Goal: Task Accomplishment & Management: Manage account settings

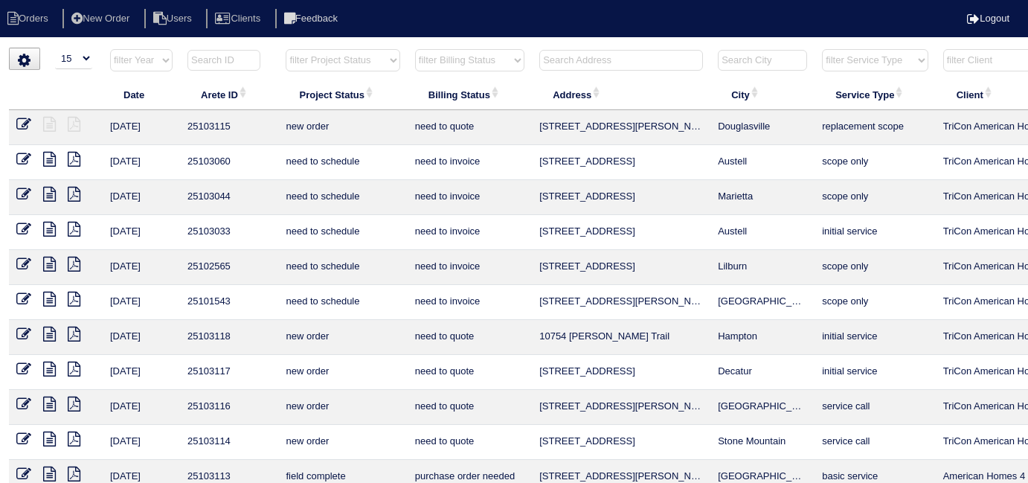
select select "15"
click at [574, 62] on input "text" at bounding box center [621, 60] width 164 height 21
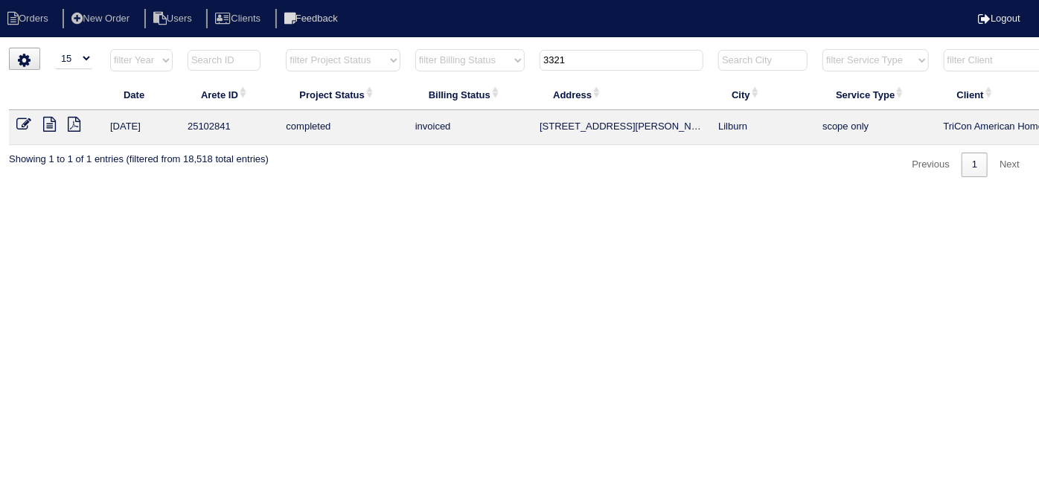
type input "3321"
click at [45, 121] on icon at bounding box center [49, 124] width 13 height 15
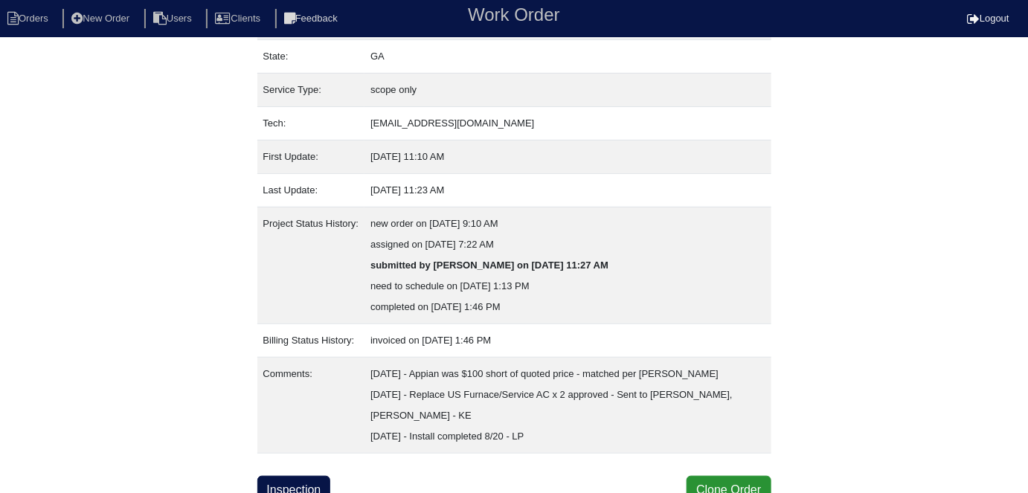
scroll to position [182, 0]
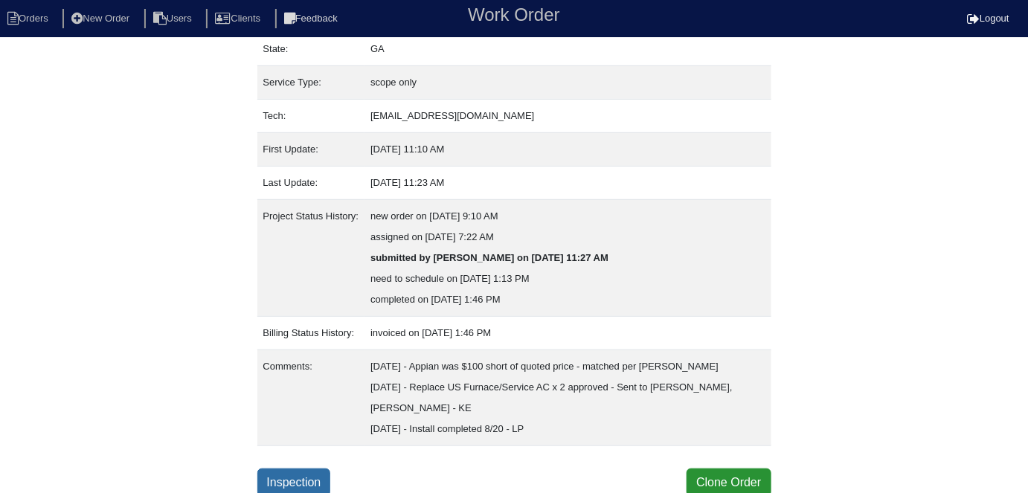
click at [327, 470] on link "Inspection" at bounding box center [294, 483] width 74 height 28
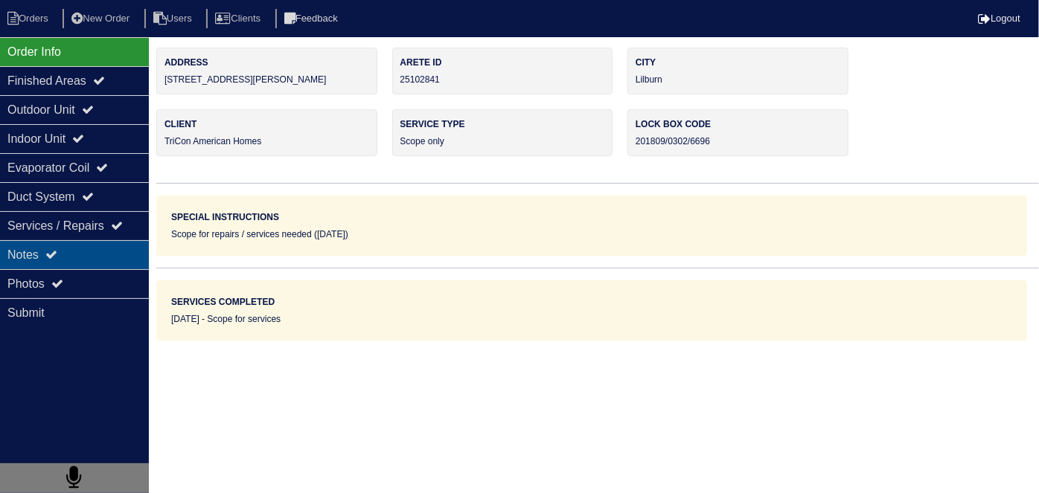
click at [111, 247] on div "Notes" at bounding box center [74, 254] width 149 height 29
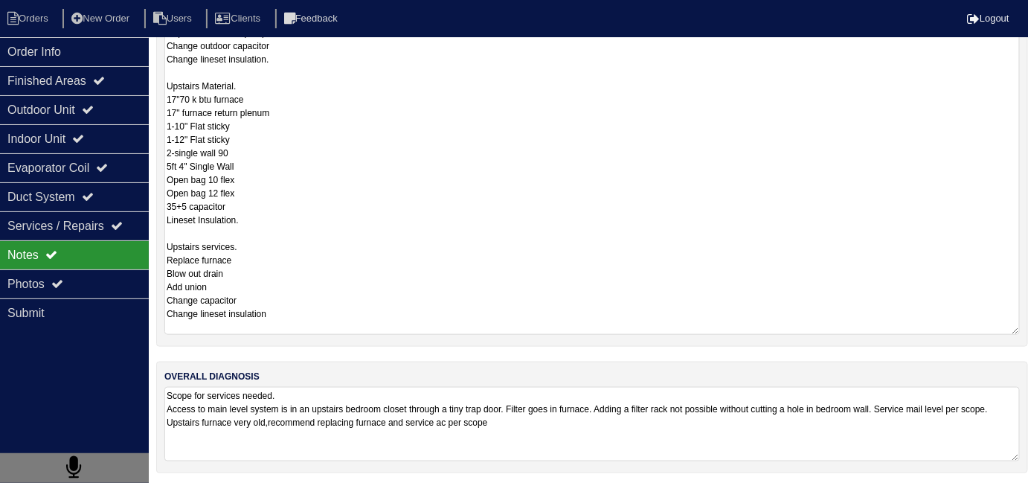
scroll to position [66, 0]
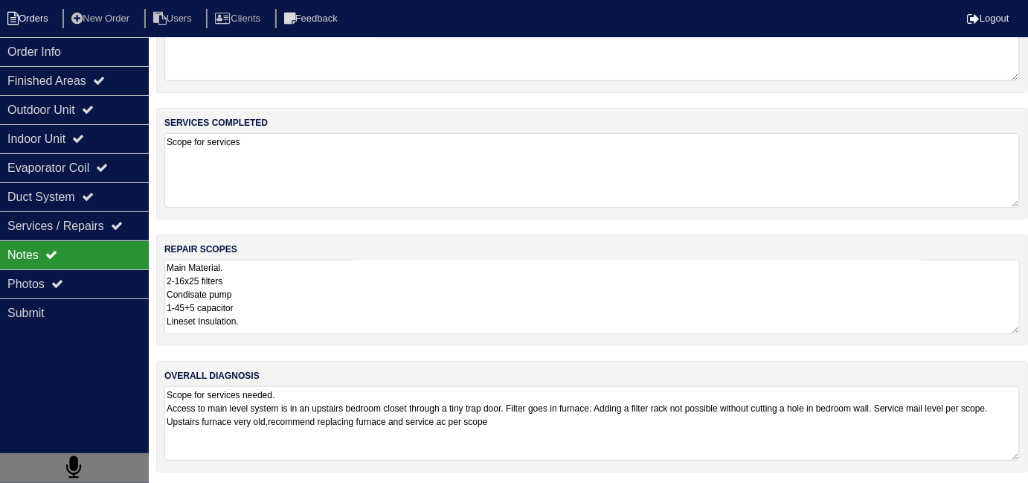
click at [60, 28] on li "Orders" at bounding box center [30, 19] width 60 height 20
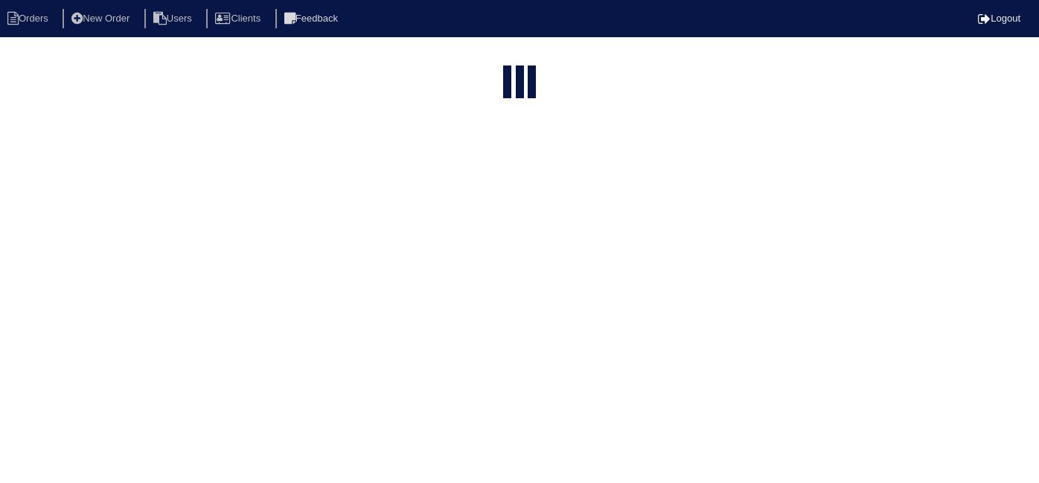
select select "15"
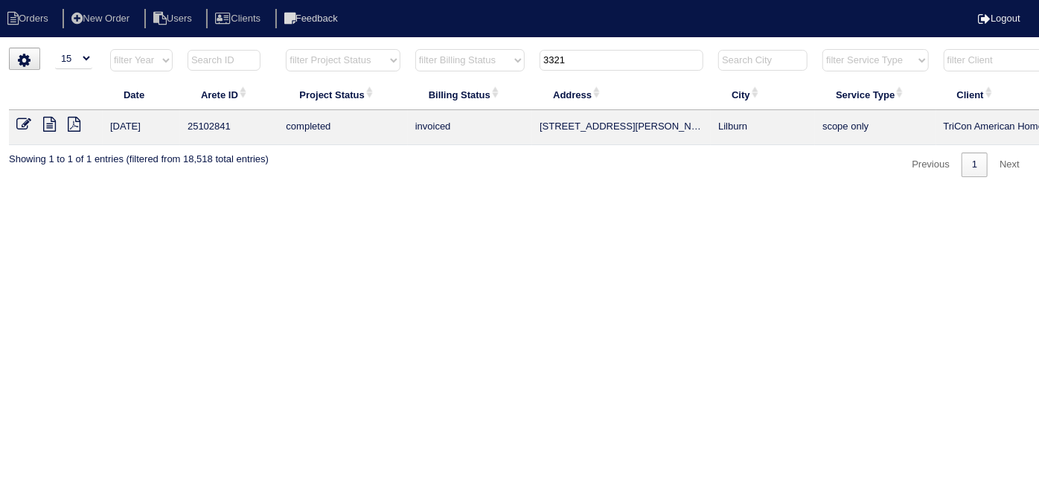
drag, startPoint x: 582, startPoint y: 64, endPoint x: 458, endPoint y: 18, distance: 132.6
click at [492, 44] on html "Orders New Order Users Clients Feedback Logout Orders New Order Users Clients M…" at bounding box center [519, 96] width 1039 height 192
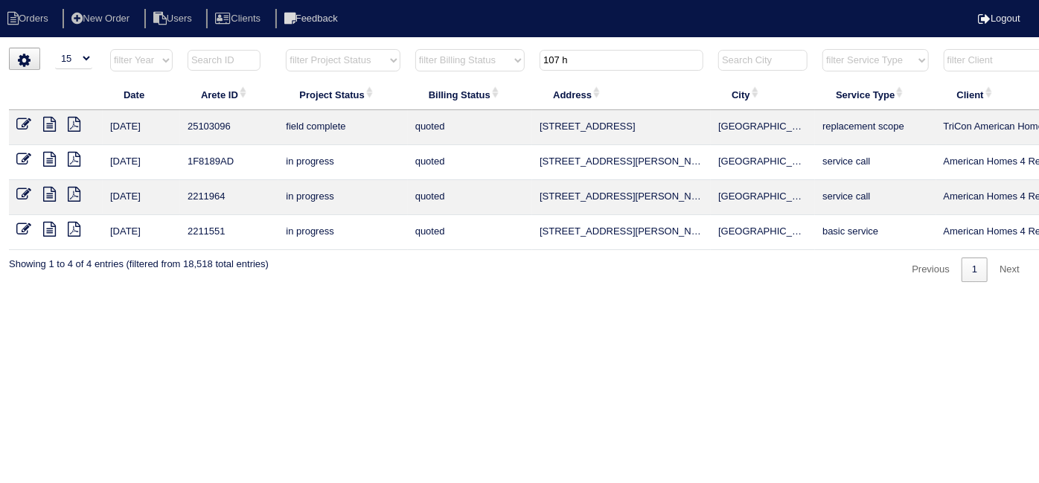
drag, startPoint x: 603, startPoint y: 65, endPoint x: 388, endPoint y: 34, distance: 216.6
click at [397, 43] on html "Orders New Order Users Clients Feedback Logout Orders New Order Users Clients M…" at bounding box center [519, 148] width 1039 height 297
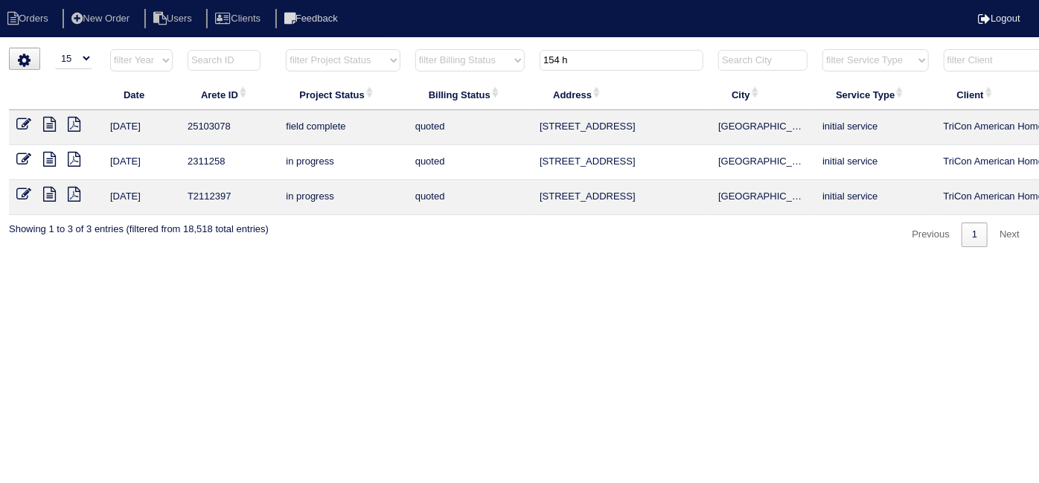
type input "154 h"
click at [24, 122] on icon at bounding box center [23, 124] width 15 height 15
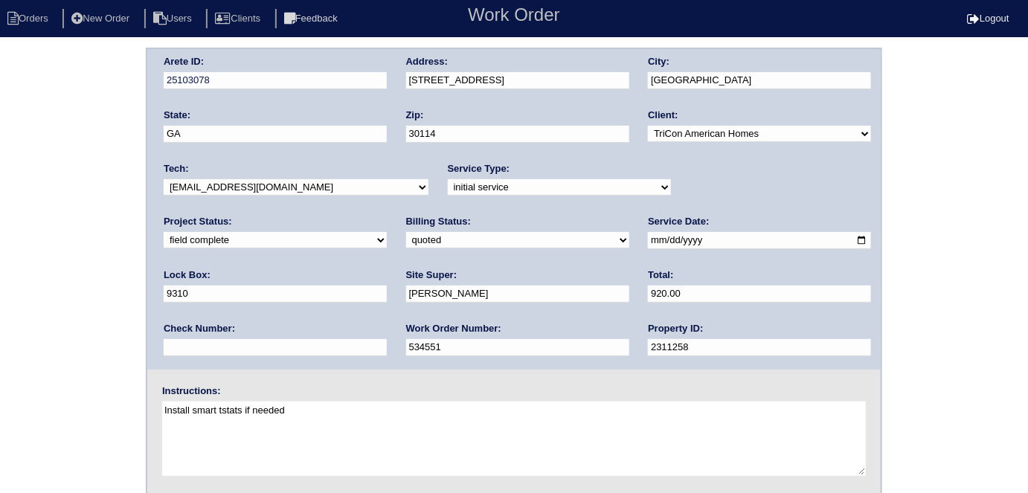
click at [33, 164] on div "Arete ID: 25103078 Address: 154 Hidden Lake Cir City: Canton State: GA Zip: 301…" at bounding box center [514, 349] width 1028 height 602
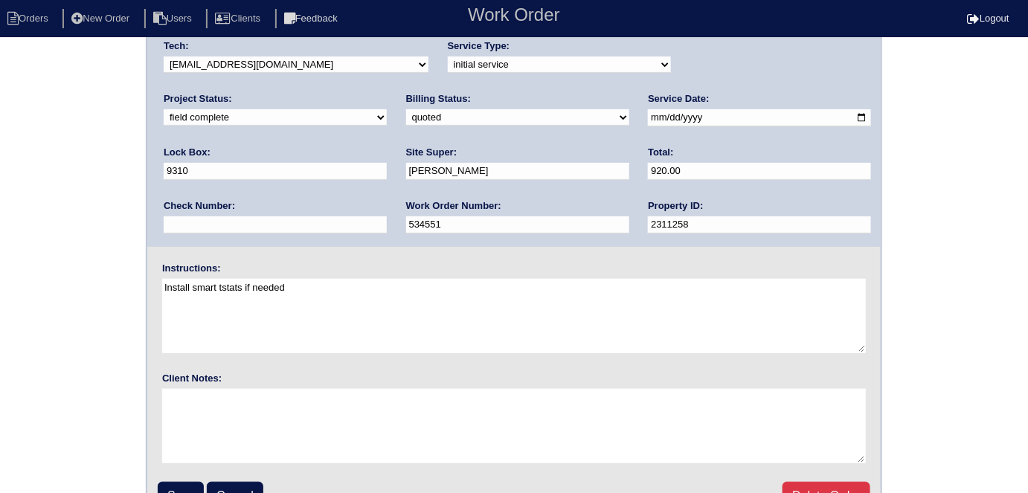
scroll to position [153, 0]
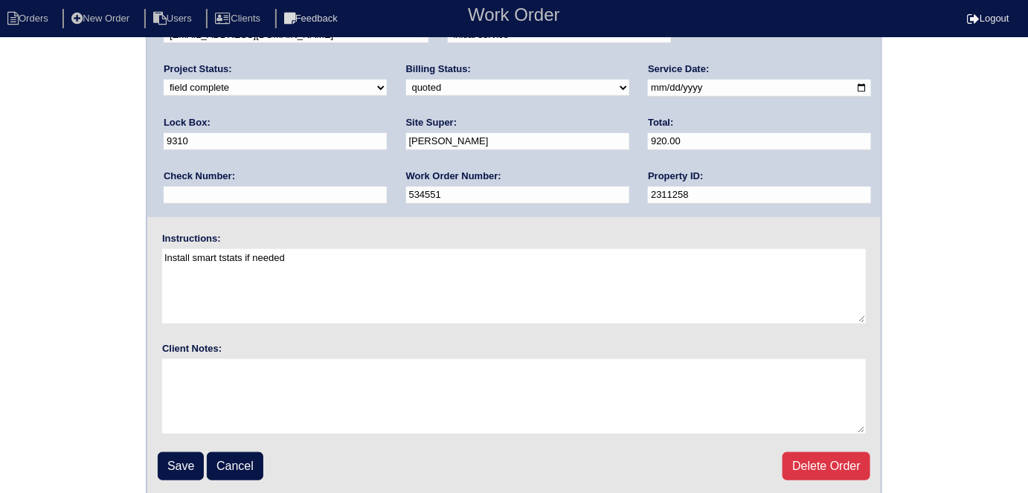
drag, startPoint x: 168, startPoint y: 464, endPoint x: 229, endPoint y: 413, distance: 79.7
click at [168, 464] on input "Save" at bounding box center [181, 466] width 46 height 28
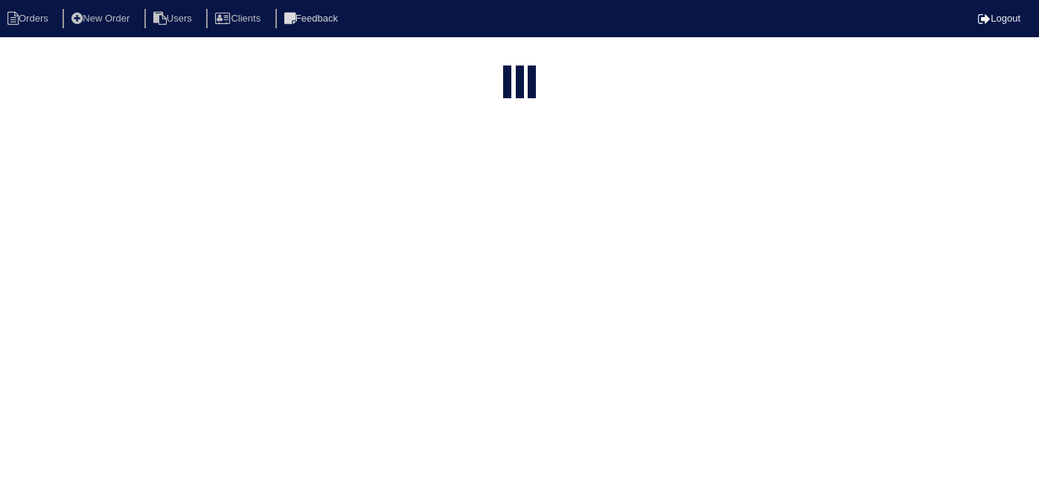
select select "15"
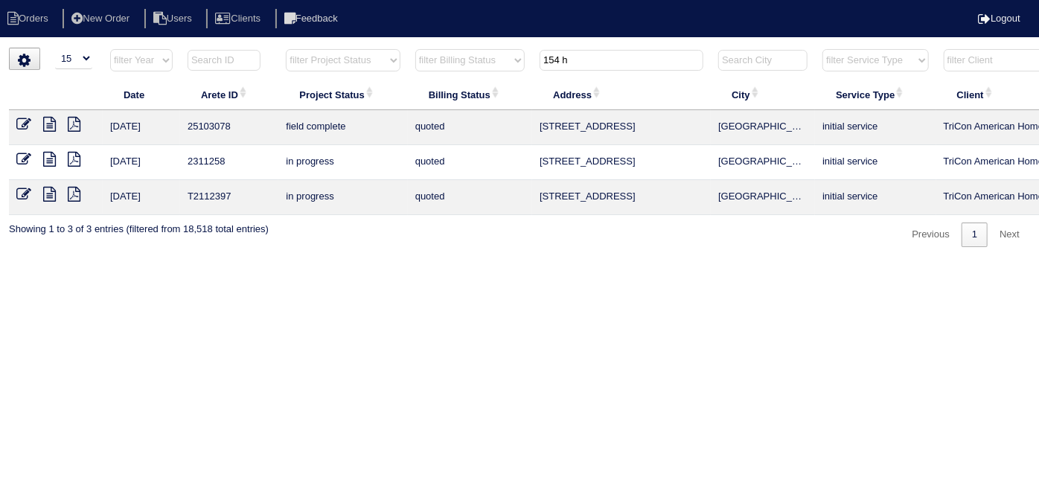
drag, startPoint x: 586, startPoint y: 59, endPoint x: 374, endPoint y: 38, distance: 212.4
click at [374, 38] on html "Orders New Order Users Clients Feedback Logout Orders New Order Users Clients M…" at bounding box center [519, 131] width 1039 height 262
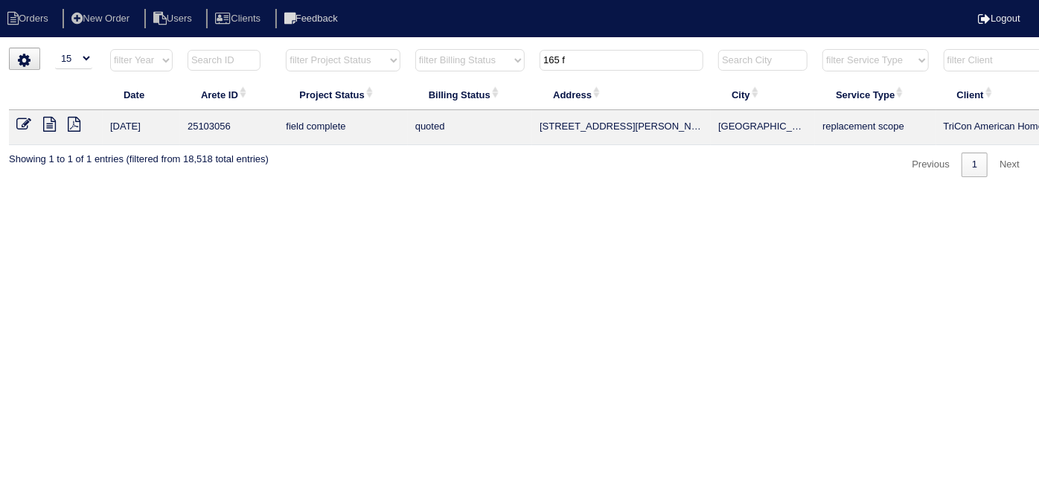
type input "165 f"
click at [51, 125] on icon at bounding box center [49, 124] width 13 height 15
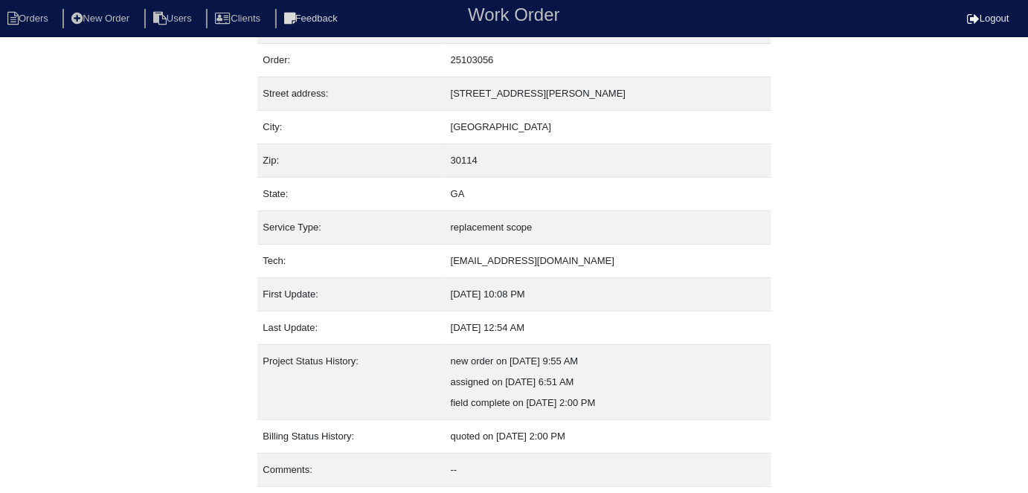
scroll to position [78, 0]
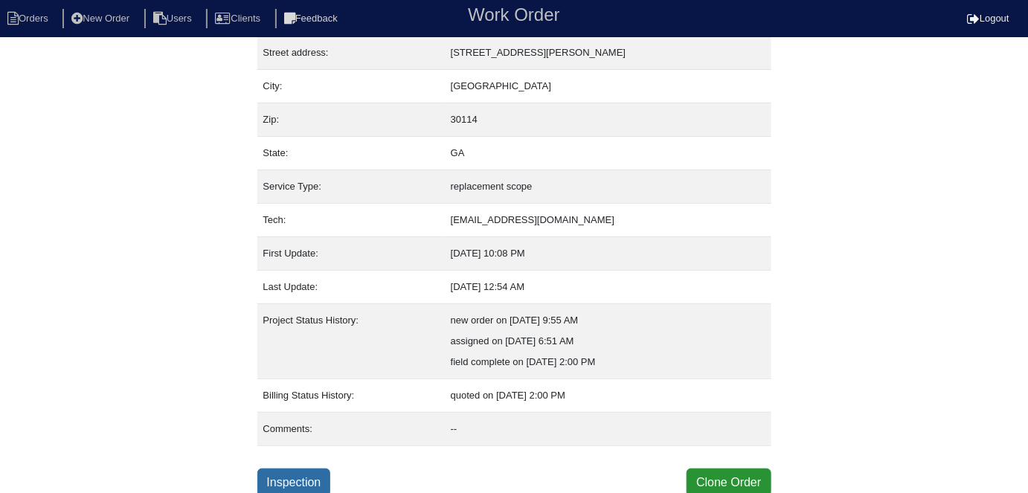
click at [266, 476] on link "Inspection" at bounding box center [294, 483] width 74 height 28
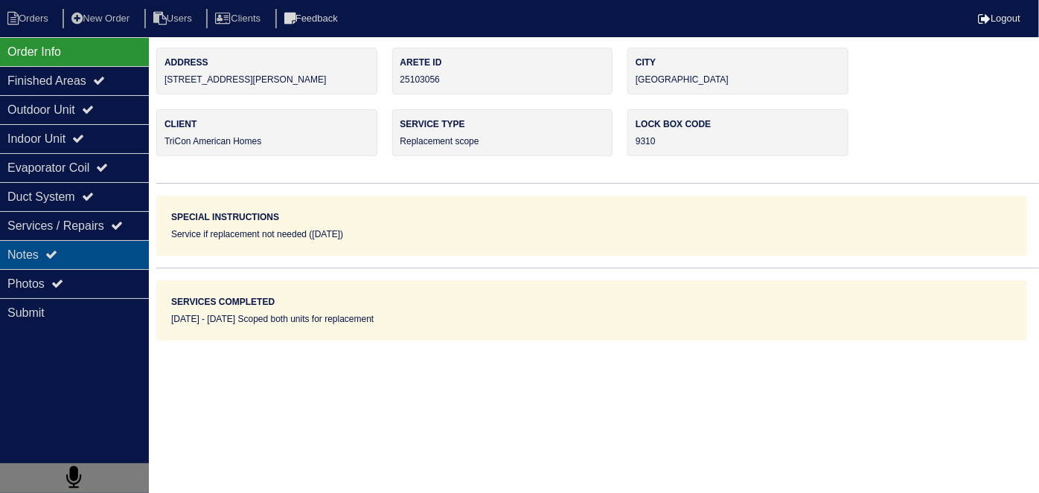
click at [69, 249] on div "Notes" at bounding box center [74, 254] width 149 height 29
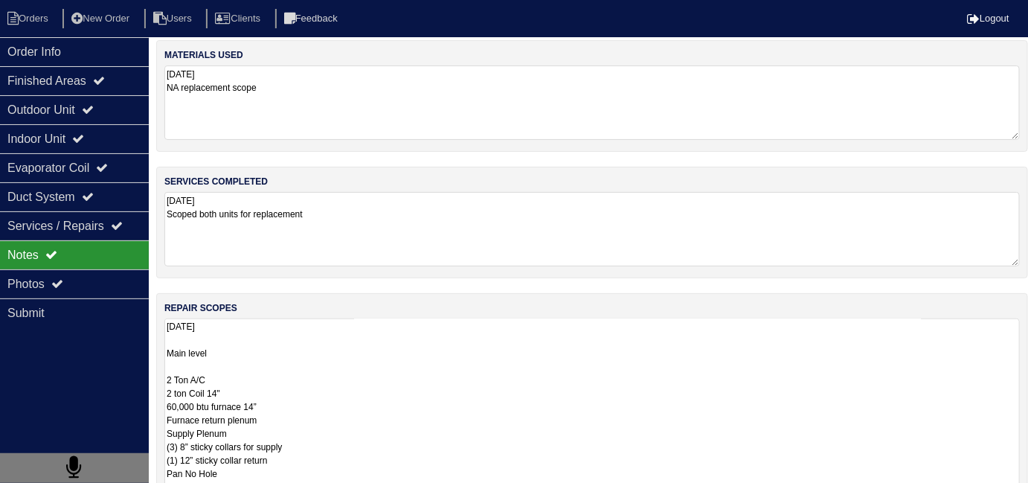
scroll to position [24, 0]
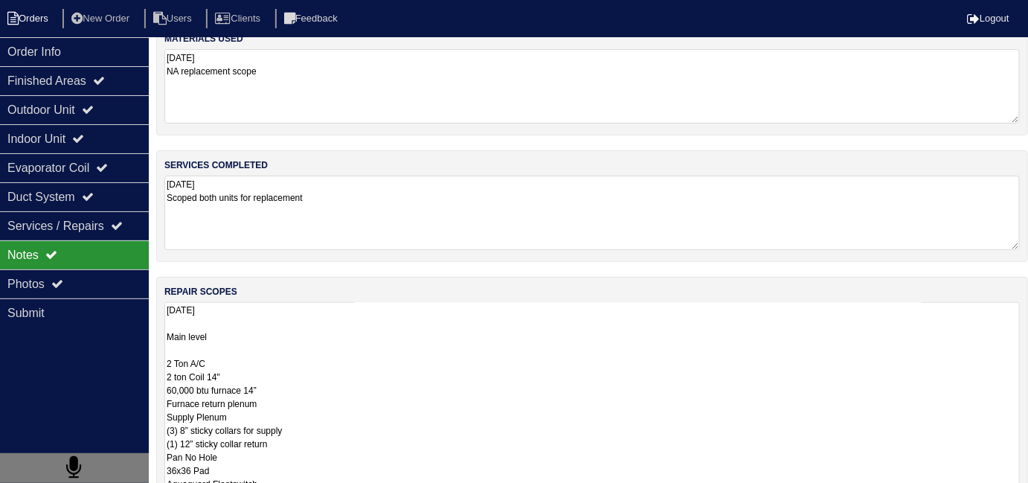
click at [28, 18] on li "Orders" at bounding box center [30, 19] width 60 height 20
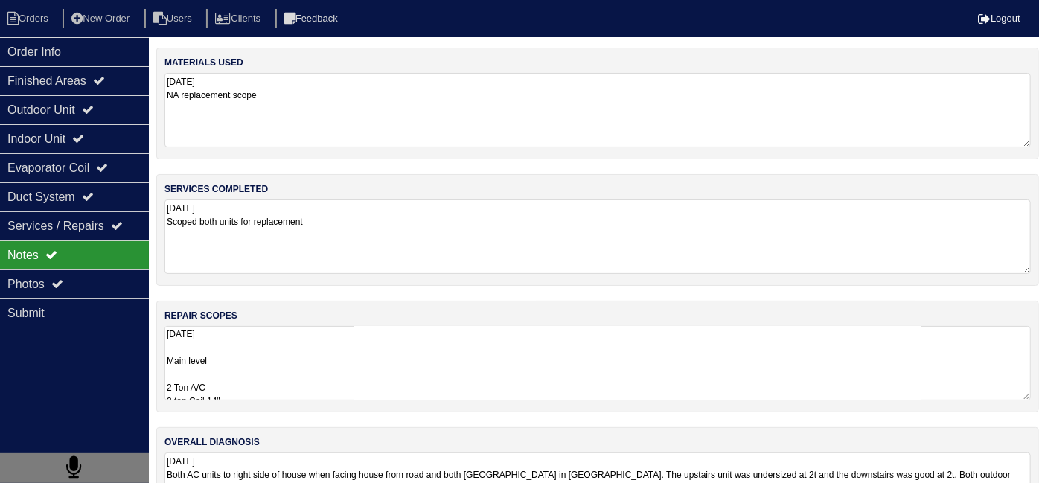
select select "15"
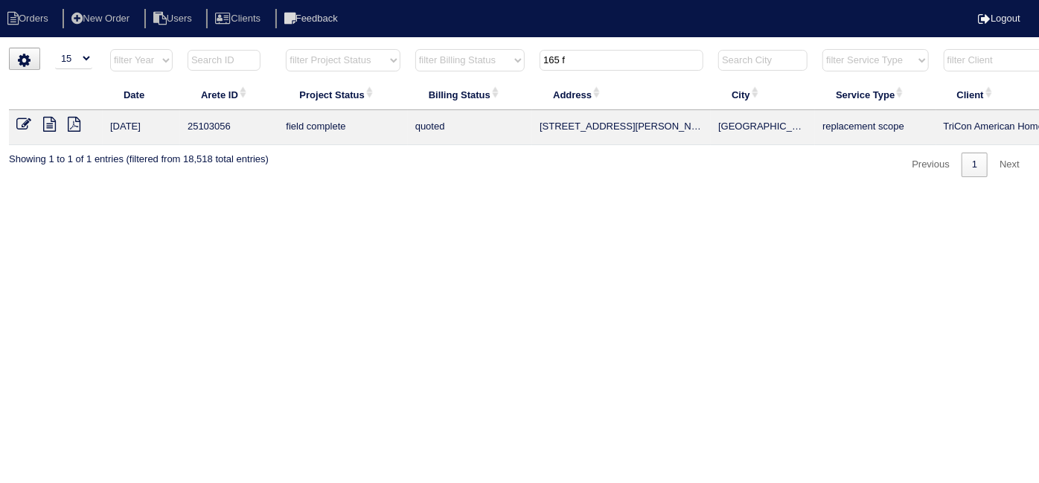
click at [21, 121] on icon at bounding box center [23, 124] width 15 height 15
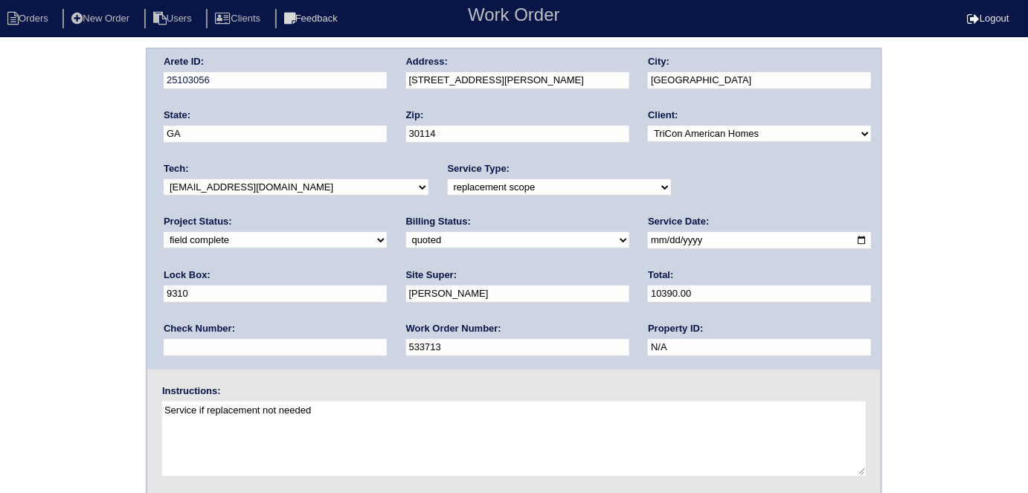
click at [66, 269] on div "Arete ID: 25103056 Address: [STREET_ADDRESS][PERSON_NAME] City: [GEOGRAPHIC_DAT…" at bounding box center [514, 349] width 1028 height 602
click at [406, 240] on select "need to quote quoted need to invoice invoiced paid warranty purchase order need…" at bounding box center [517, 240] width 223 height 16
select select "need to invoice"
click at [406, 232] on select "need to quote quoted need to invoice invoiced paid warranty purchase order need…" at bounding box center [517, 240] width 223 height 16
click at [387, 232] on select "new order assigned in progress field complete need to schedule admin review arc…" at bounding box center [275, 240] width 223 height 16
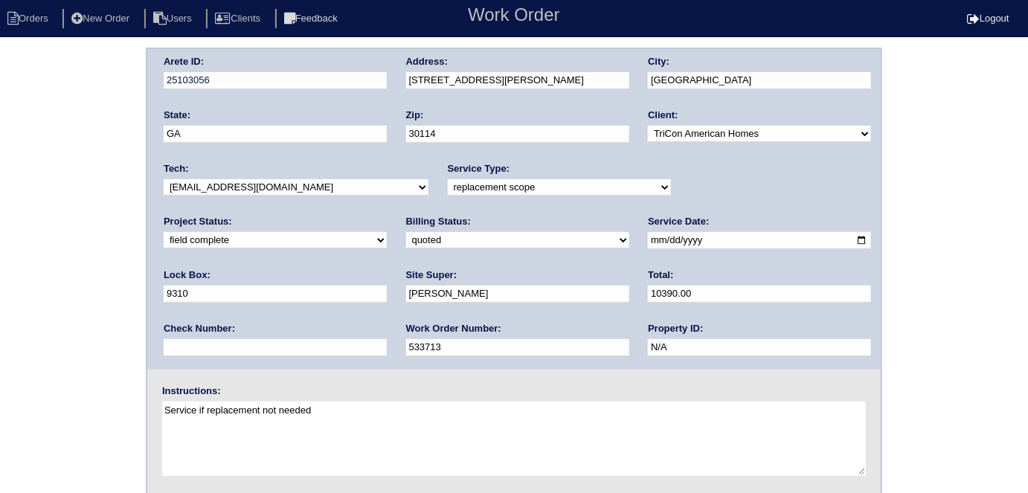
select select "need to schedule"
click at [387, 232] on select "new order assigned in progress field complete need to schedule admin review arc…" at bounding box center [275, 240] width 223 height 16
click at [648, 240] on input "2025-08-21" at bounding box center [759, 240] width 223 height 17
type input "2025-08-24"
click at [0, 292] on div "Arete ID: 25103056 Address: 165 Fred Bishop Dr City: Canton State: GA Zip: 3011…" at bounding box center [514, 349] width 1028 height 602
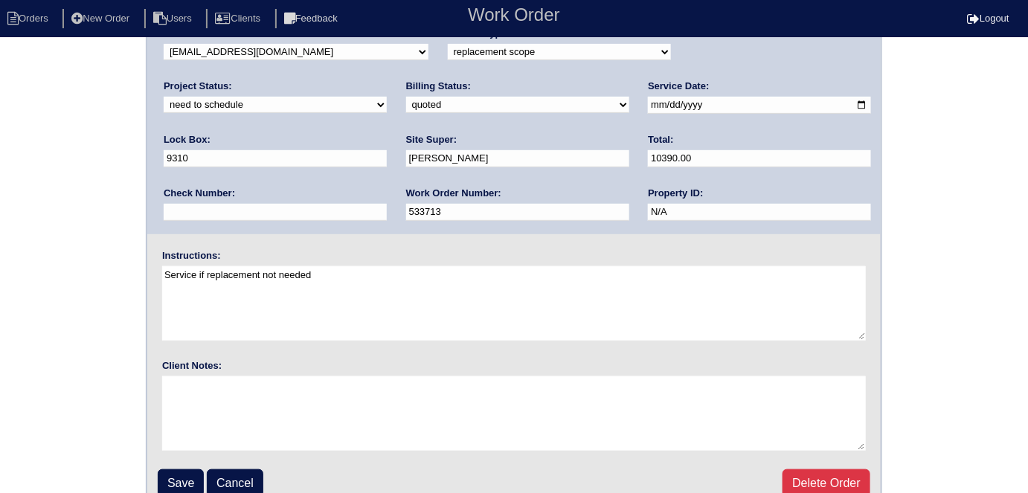
scroll to position [153, 0]
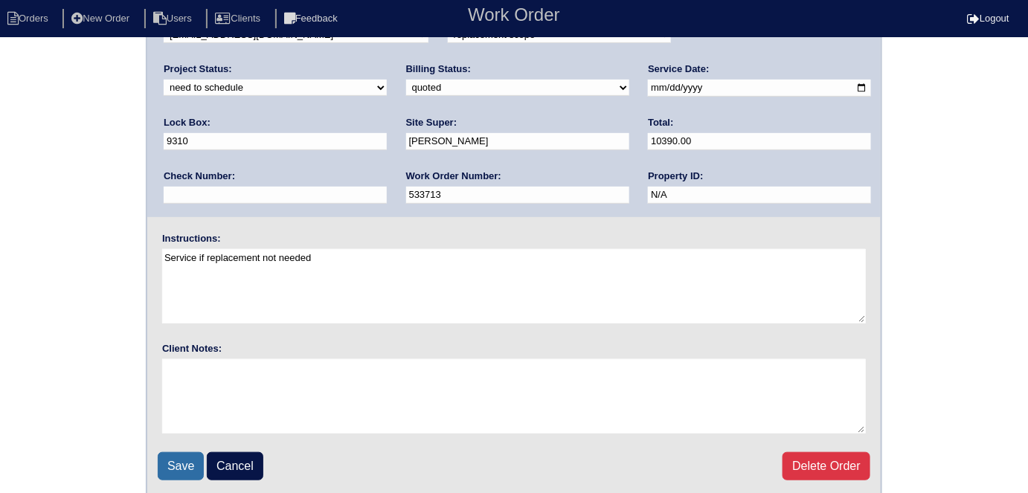
click at [183, 473] on input "Save" at bounding box center [181, 466] width 46 height 28
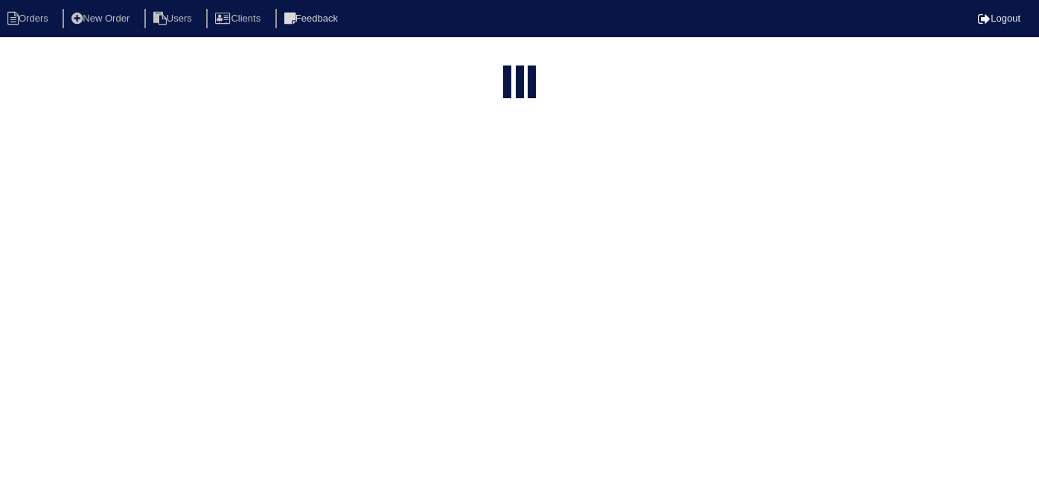
select select "15"
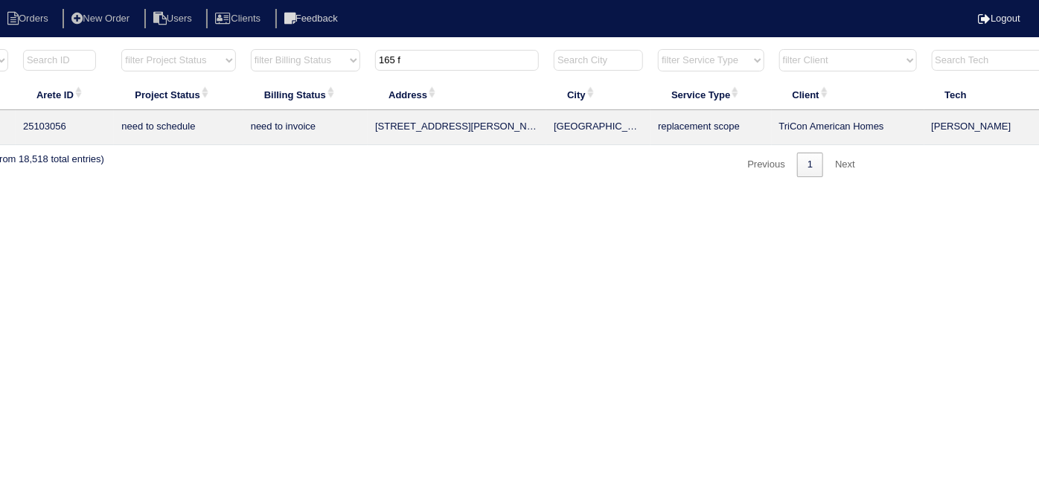
scroll to position [0, 259]
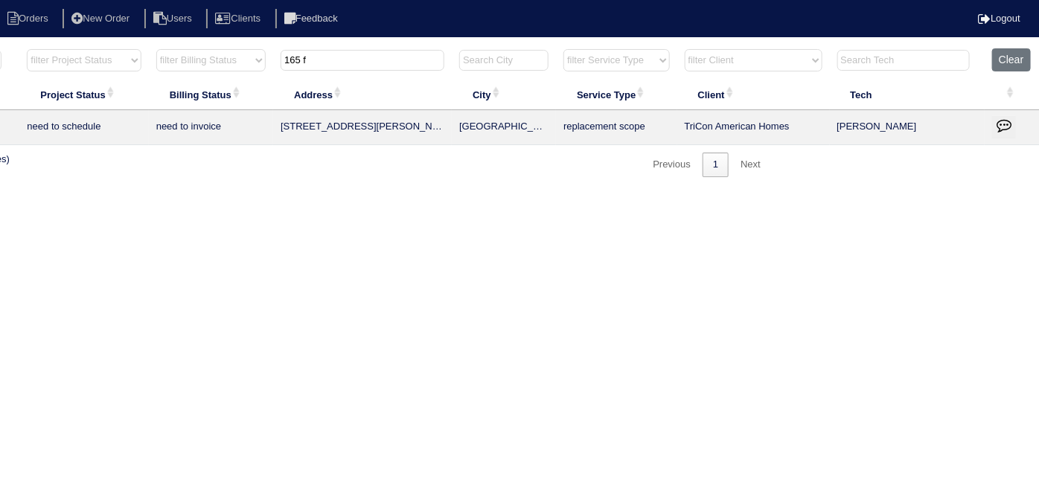
click at [1011, 127] on button "button" at bounding box center [1004, 127] width 24 height 22
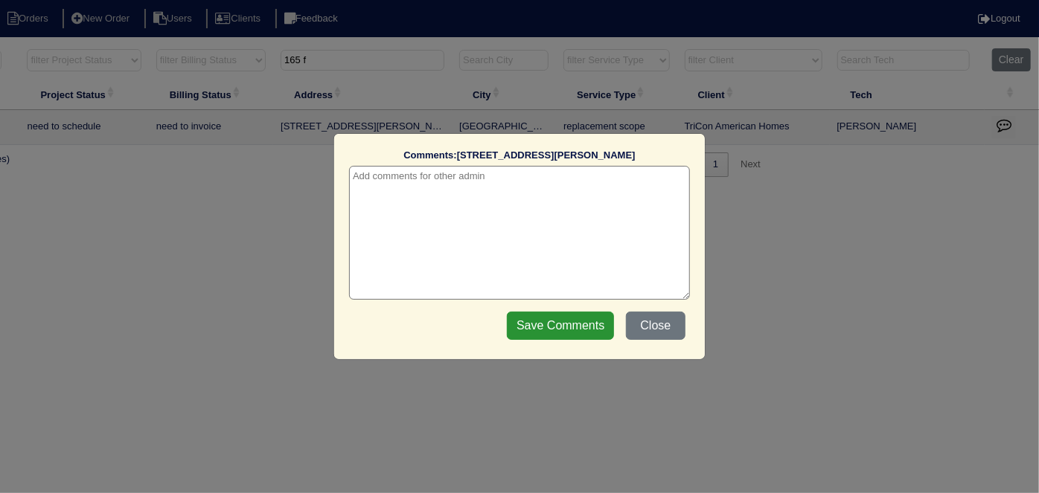
click at [482, 193] on textarea at bounding box center [519, 233] width 341 height 134
paste textarea "Replacement x 2"
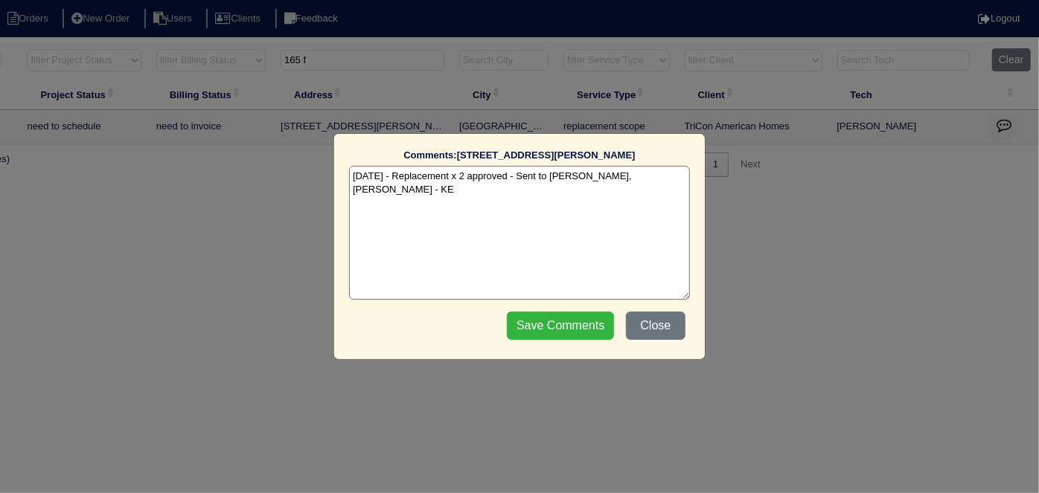
type textarea "[DATE] - Replacement x 2 approved - Sent to [PERSON_NAME], [PERSON_NAME] - KE"
click at [540, 314] on input "Save Comments" at bounding box center [560, 326] width 107 height 28
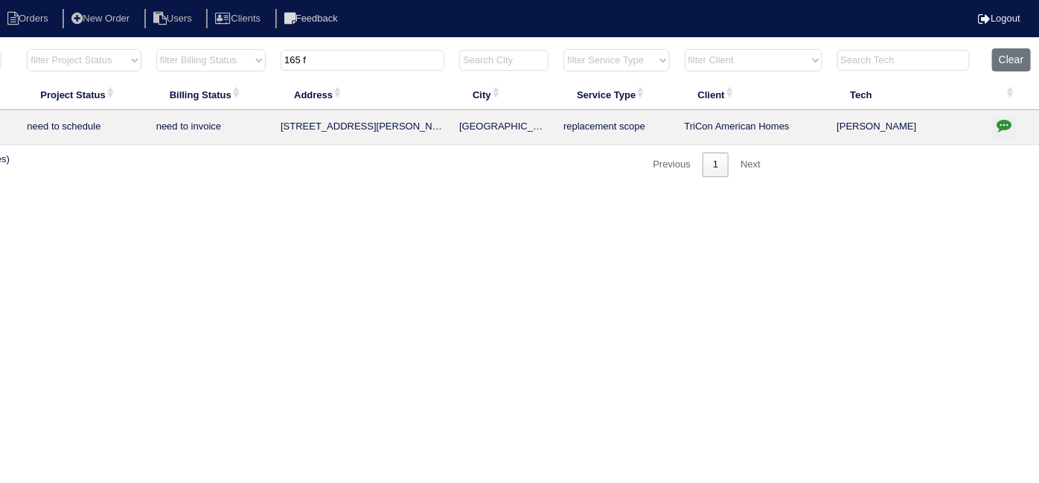
drag, startPoint x: 341, startPoint y: 65, endPoint x: 123, endPoint y: -5, distance: 229.2
click at [123, 0] on html "Orders New Order Users Clients Feedback Logout Orders New Order Users Clients M…" at bounding box center [260, 96] width 1039 height 192
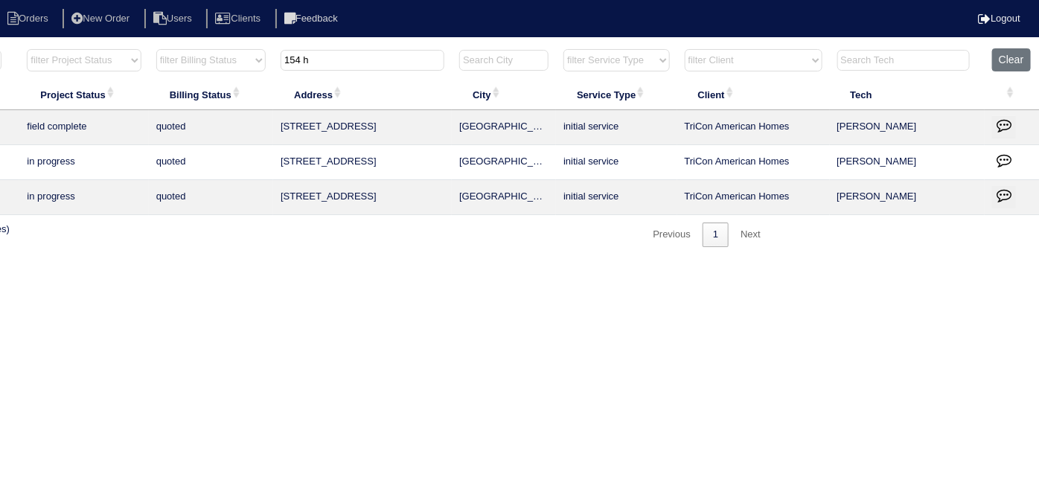
scroll to position [0, 0]
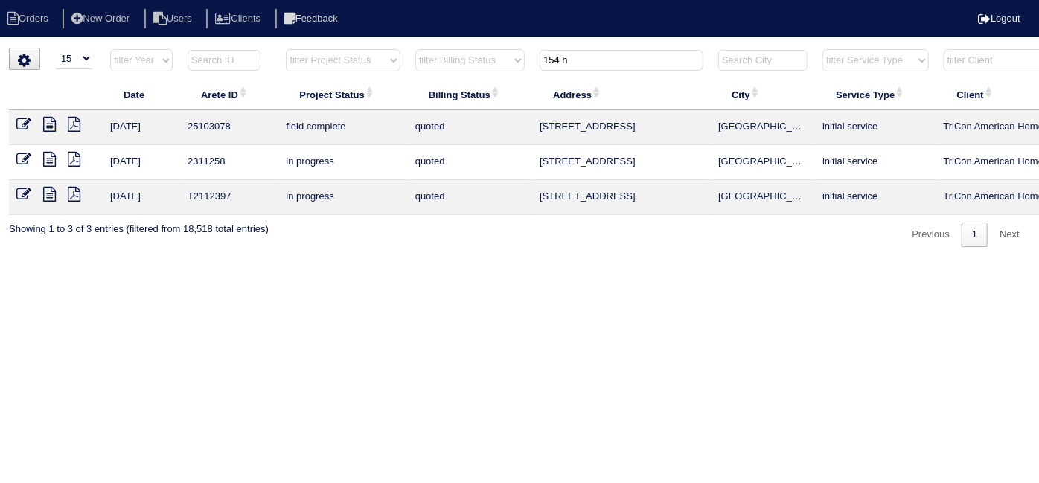
type input "154 h"
click at [28, 121] on icon at bounding box center [23, 124] width 15 height 15
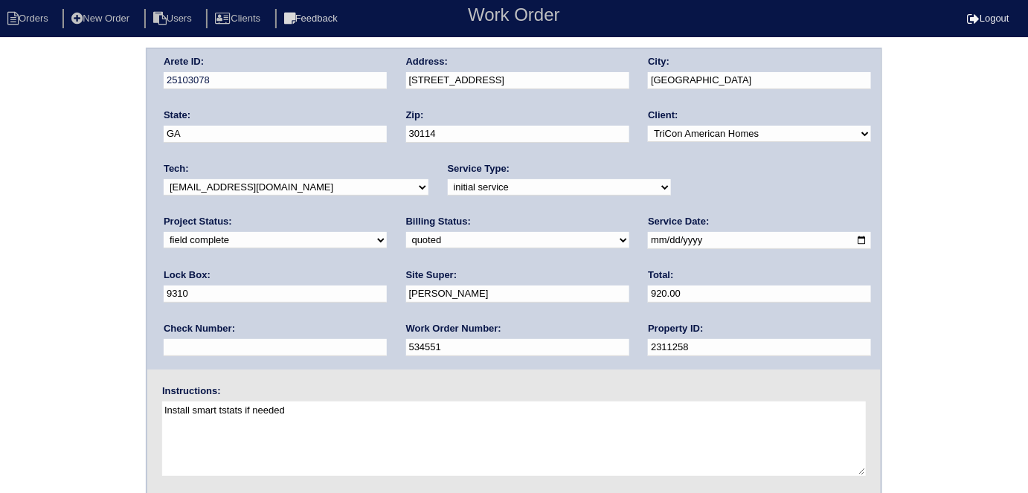
click at [33, 167] on div "Arete ID: 25103078 Address: 154 Hidden Lake Cir City: Canton State: GA Zip: 301…" at bounding box center [514, 349] width 1028 height 602
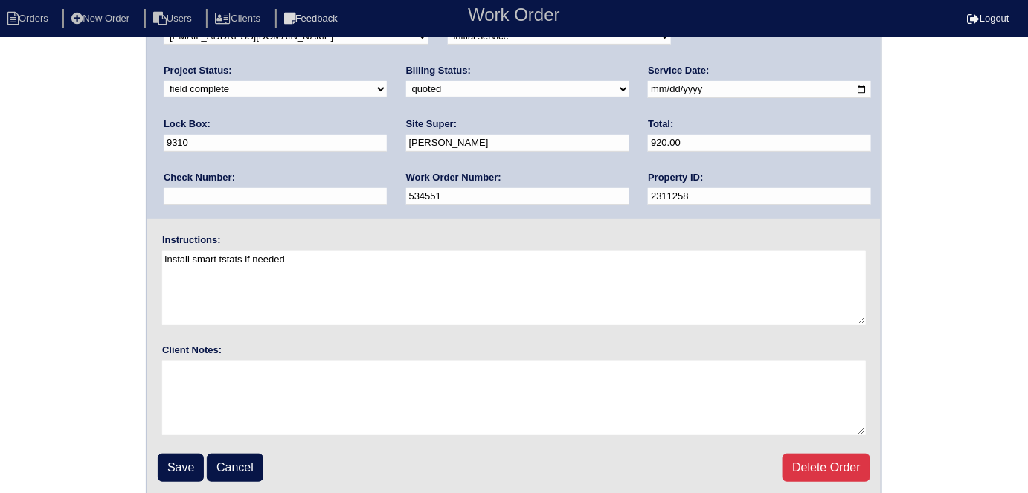
scroll to position [153, 0]
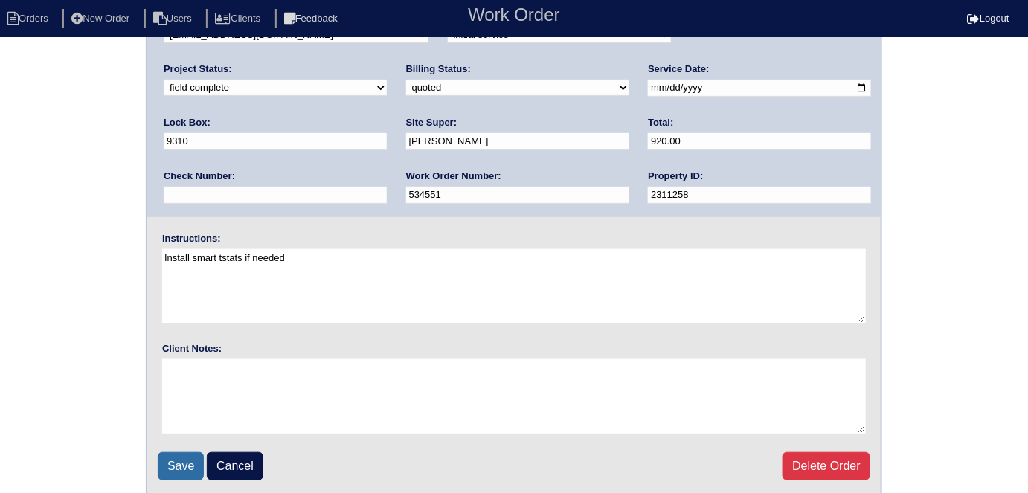
drag, startPoint x: 185, startPoint y: 469, endPoint x: 190, endPoint y: 422, distance: 47.2
click at [185, 467] on input "Save" at bounding box center [181, 466] width 46 height 28
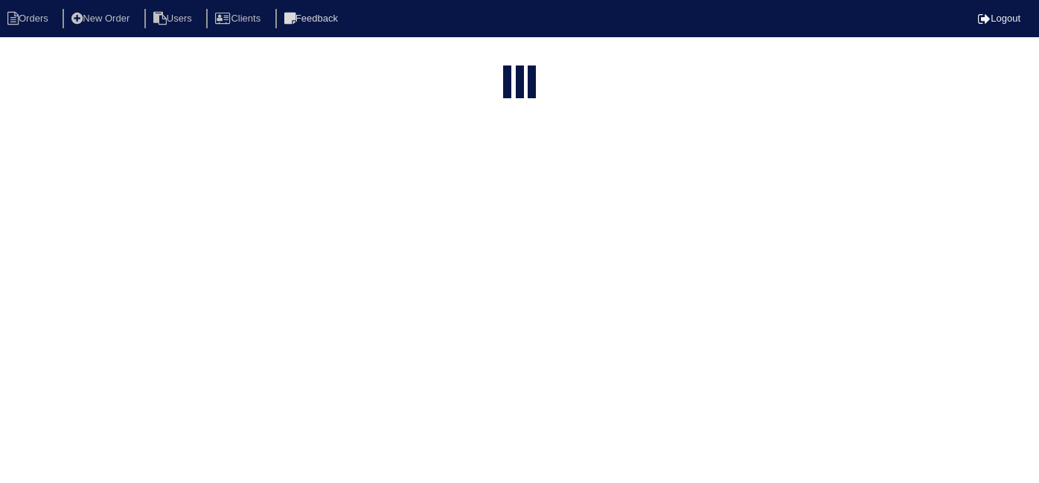
select select "15"
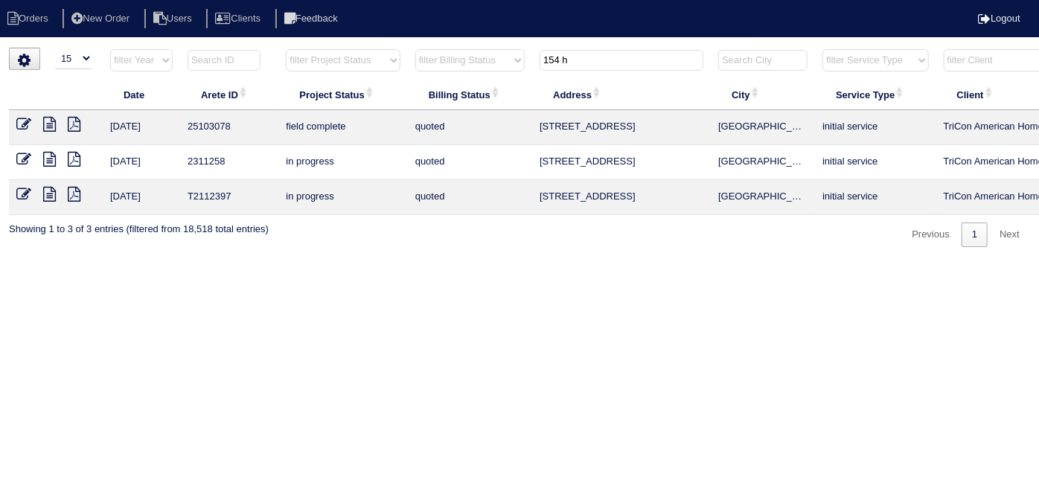
drag, startPoint x: 572, startPoint y: 57, endPoint x: 441, endPoint y: 3, distance: 142.2
click at [457, 48] on body "Orders New Order Users Clients Feedback Logout Orders New Order Users Clients M…" at bounding box center [519, 147] width 1039 height 199
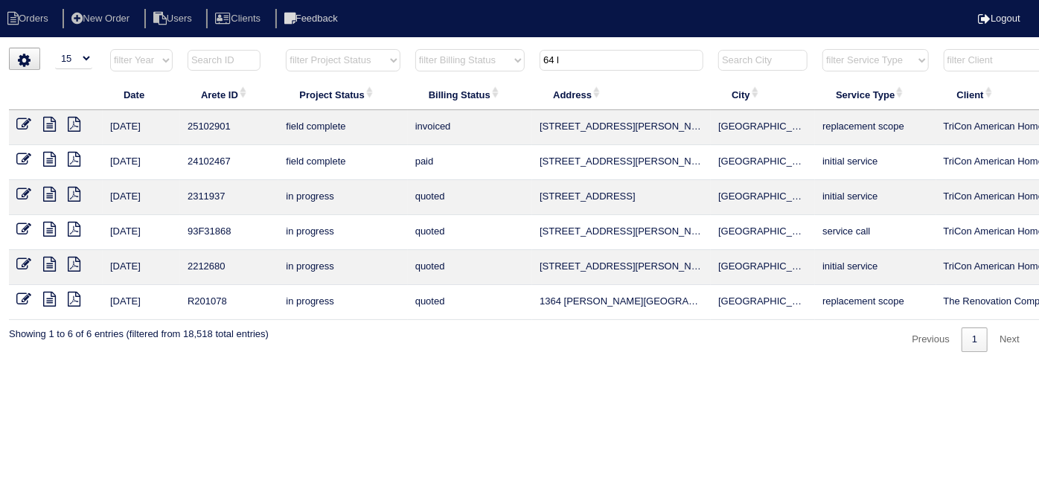
type input "64 l"
click at [16, 118] on icon at bounding box center [23, 124] width 15 height 15
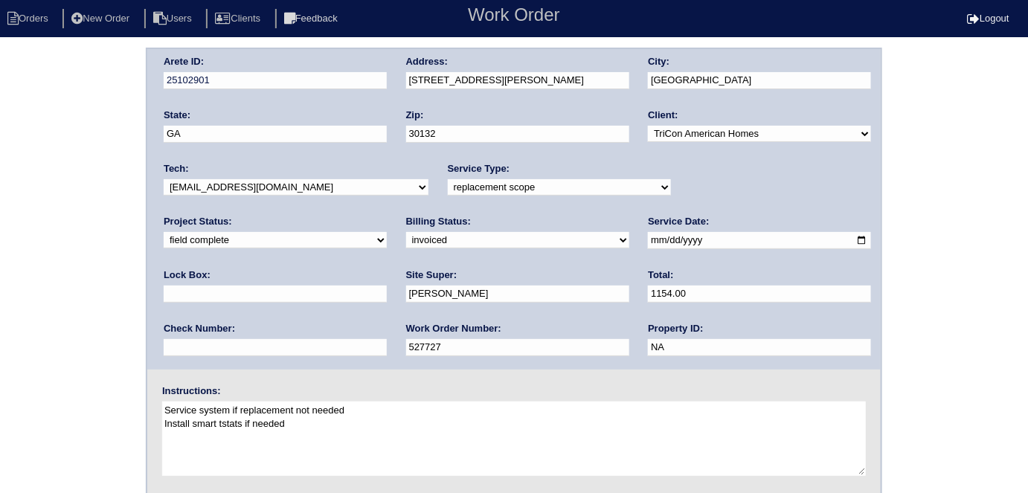
click at [25, 252] on div "Arete ID: 25102901 Address: [STREET_ADDRESS][PERSON_NAME] City: [GEOGRAPHIC_DAT…" at bounding box center [514, 349] width 1028 height 602
click at [36, 298] on div "Arete ID: 25102901 Address: [STREET_ADDRESS][PERSON_NAME] City: [GEOGRAPHIC_DAT…" at bounding box center [514, 349] width 1028 height 602
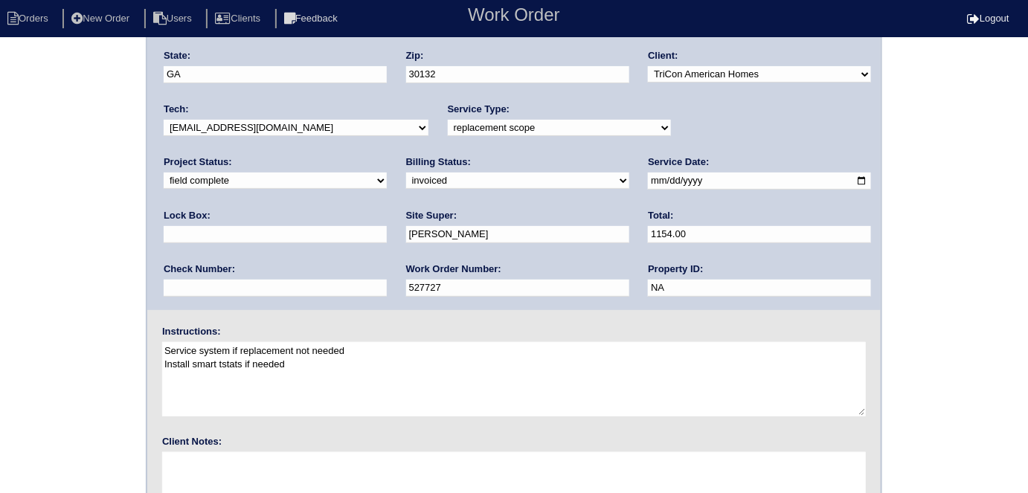
scroll to position [153, 0]
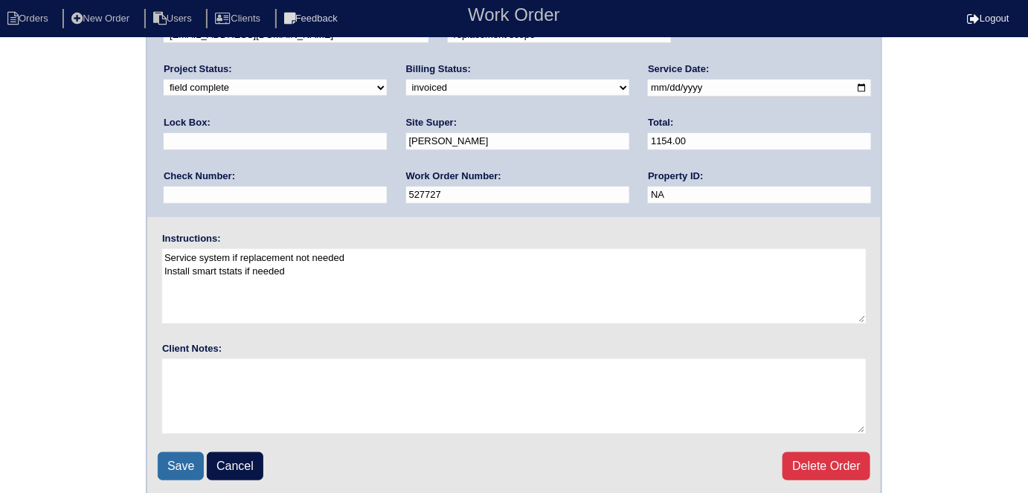
click at [176, 455] on input "Save" at bounding box center [181, 466] width 46 height 28
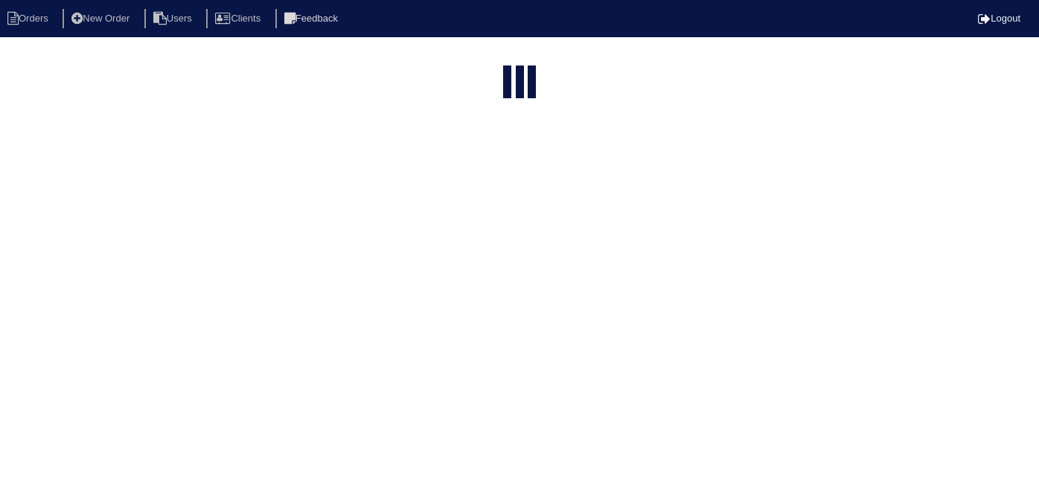
select select "15"
type input "64 l"
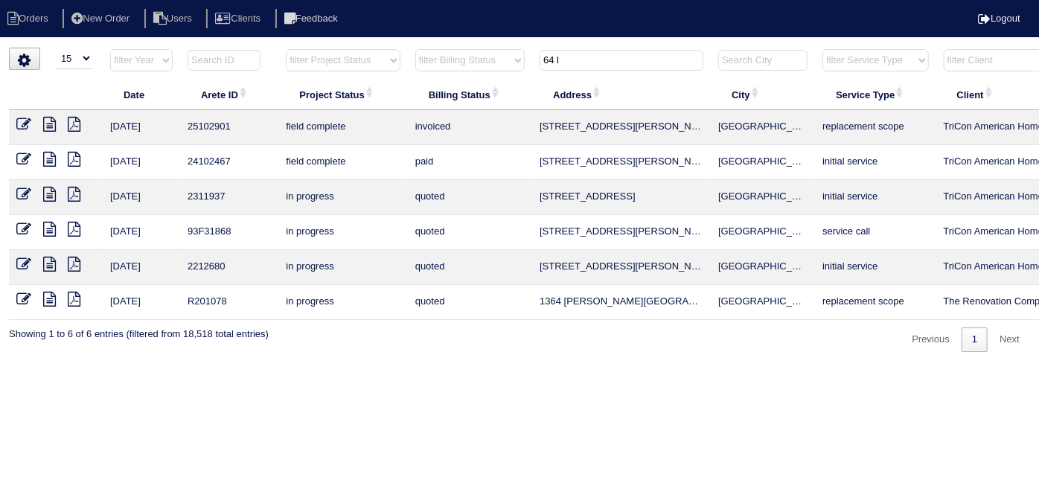
click at [51, 124] on icon at bounding box center [49, 124] width 13 height 15
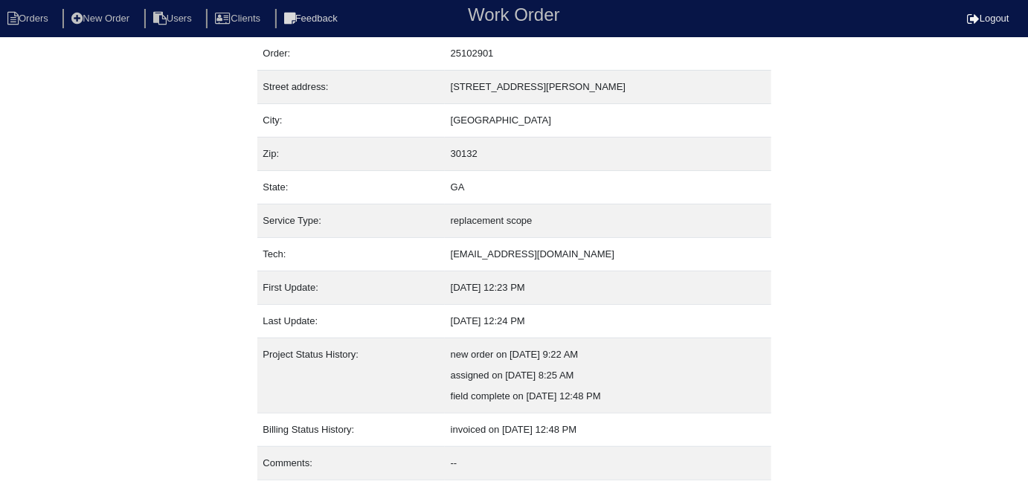
scroll to position [78, 0]
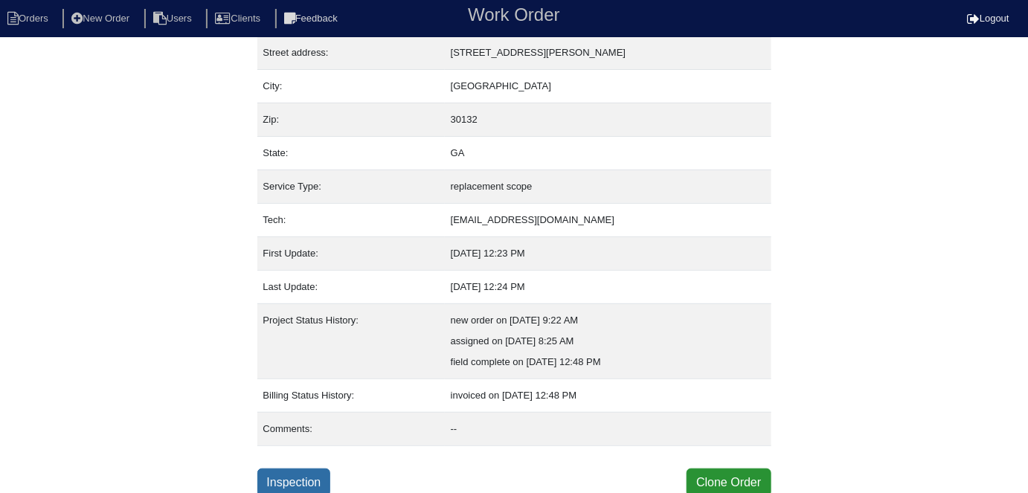
click at [321, 473] on link "Inspection" at bounding box center [294, 483] width 74 height 28
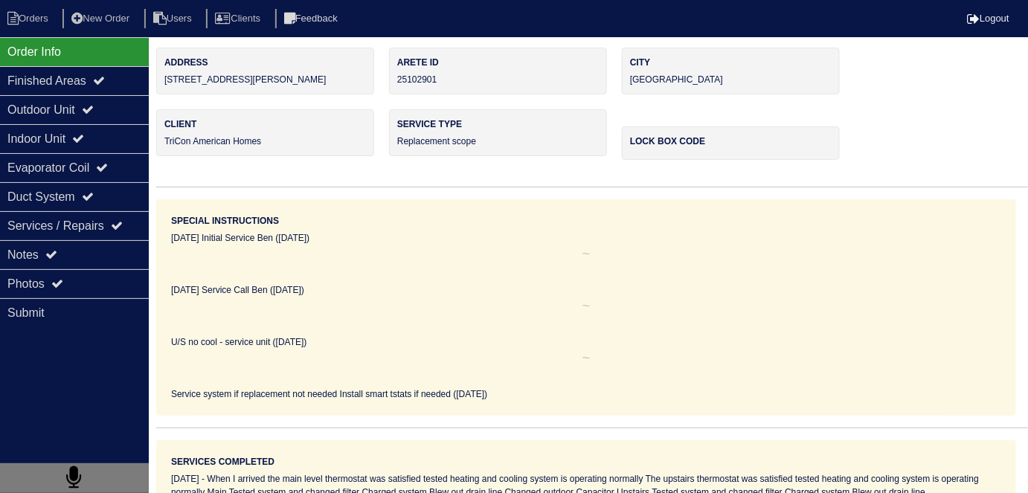
click at [80, 119] on div "Outdoor Unit" at bounding box center [74, 109] width 149 height 29
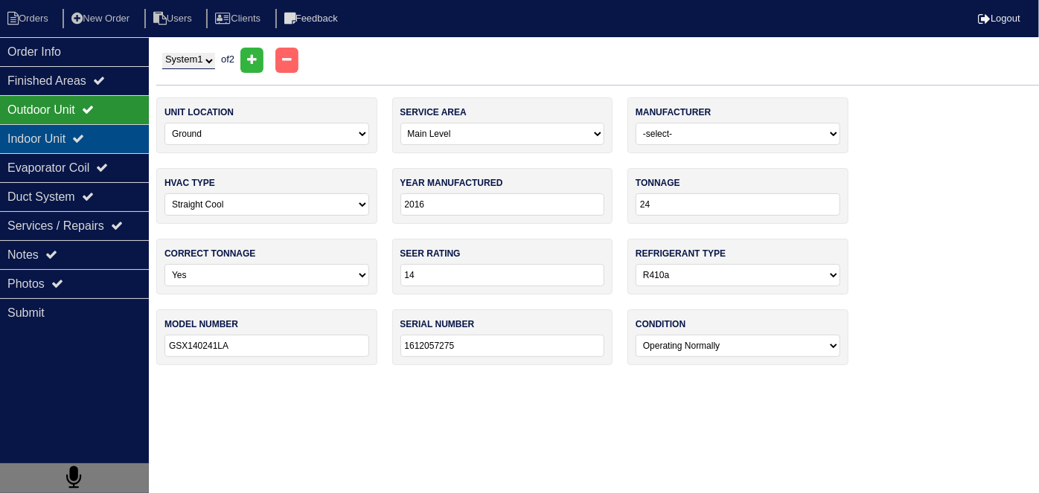
click at [60, 135] on div "Indoor Unit" at bounding box center [74, 138] width 149 height 29
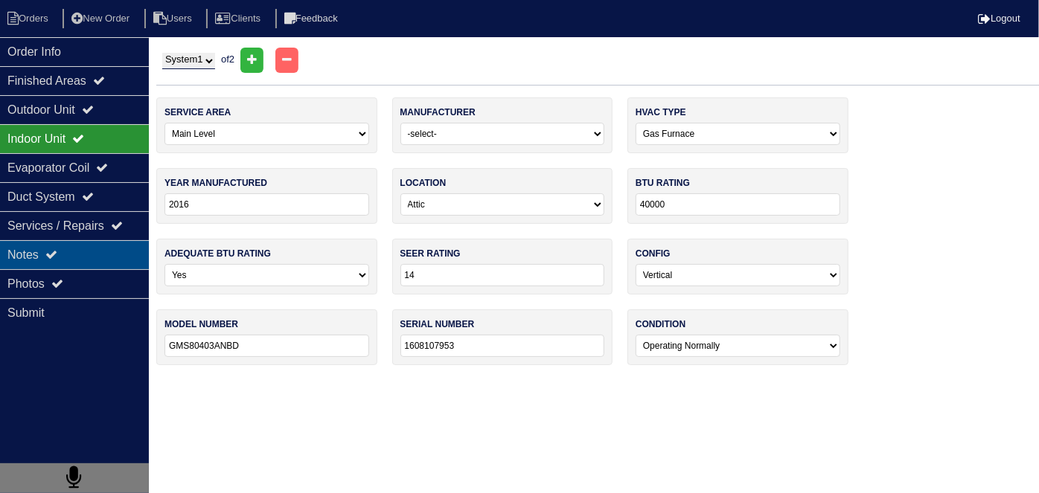
click at [69, 255] on div "Notes" at bounding box center [74, 254] width 149 height 29
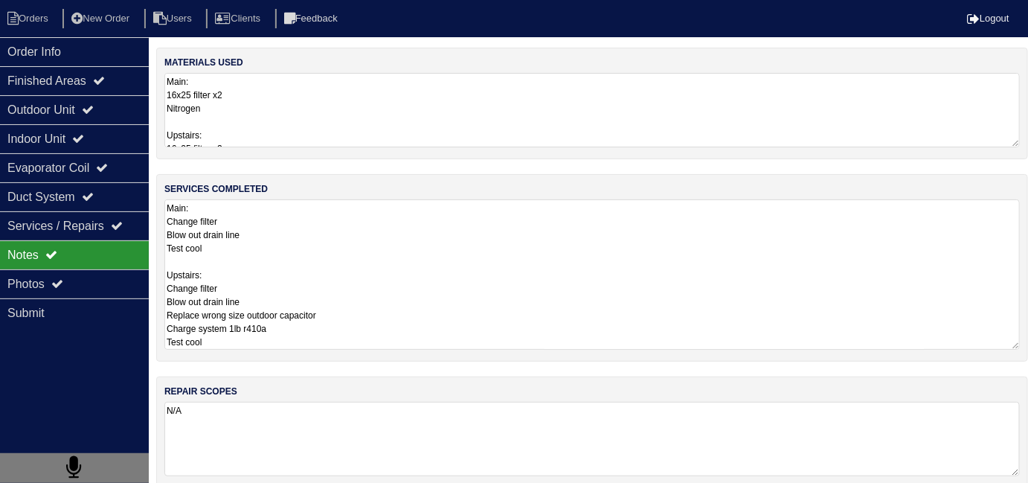
click at [434, 266] on textarea "Main: Change filter Blow out drain line Test cool Upstairs: Change filter Blow …" at bounding box center [592, 274] width 856 height 150
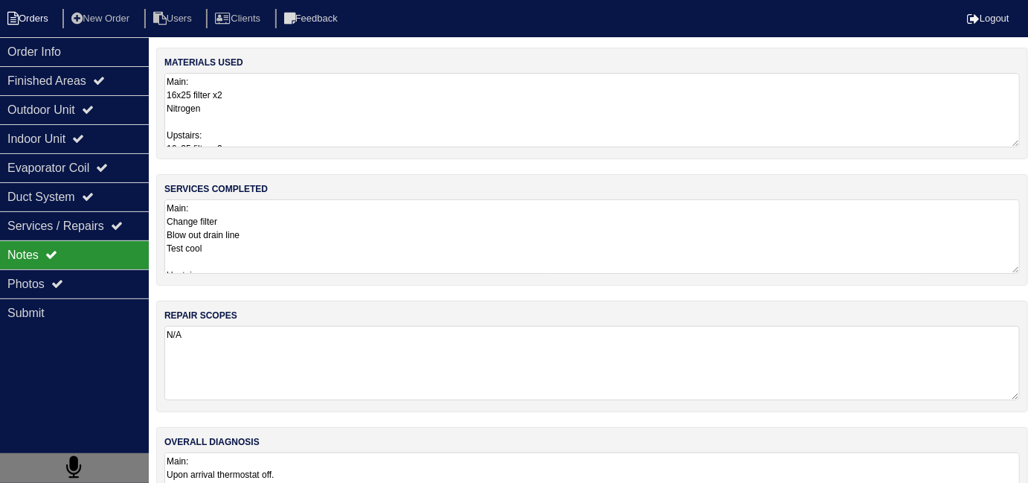
click at [58, 16] on li "Orders" at bounding box center [30, 19] width 60 height 20
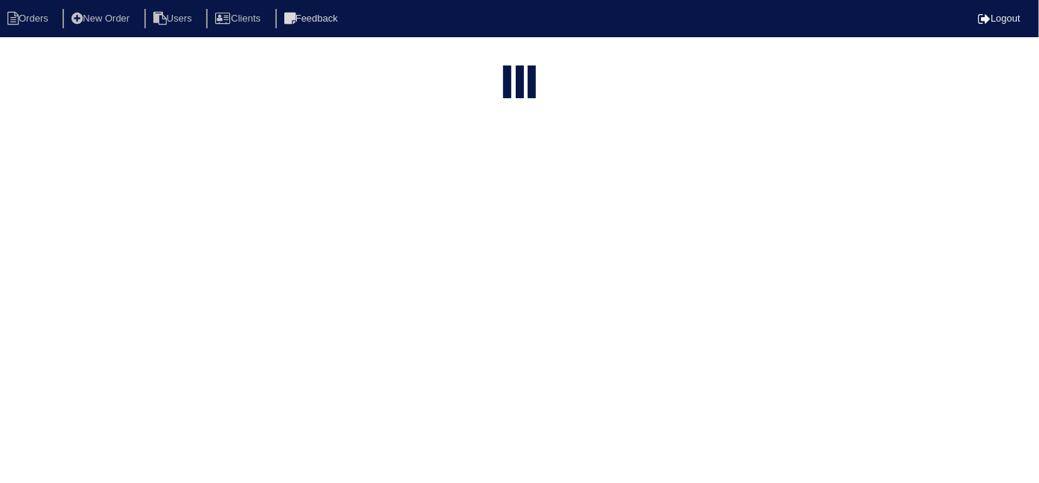
select select "15"
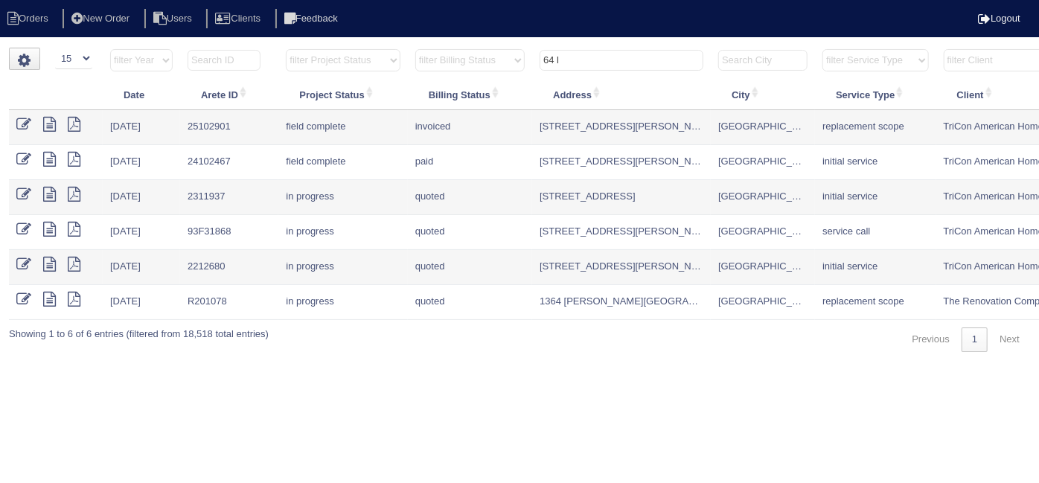
drag, startPoint x: 596, startPoint y: 65, endPoint x: 474, endPoint y: 26, distance: 128.0
click at [492, 40] on html "Orders New Order Users Clients Feedback Logout Orders New Order Users Clients M…" at bounding box center [519, 183] width 1039 height 367
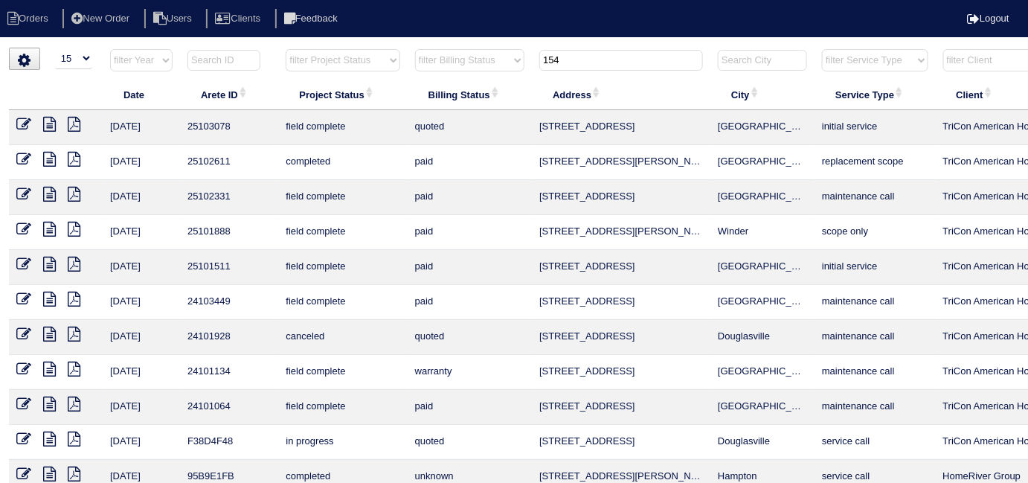
type input "154"
click at [24, 124] on icon at bounding box center [23, 124] width 15 height 15
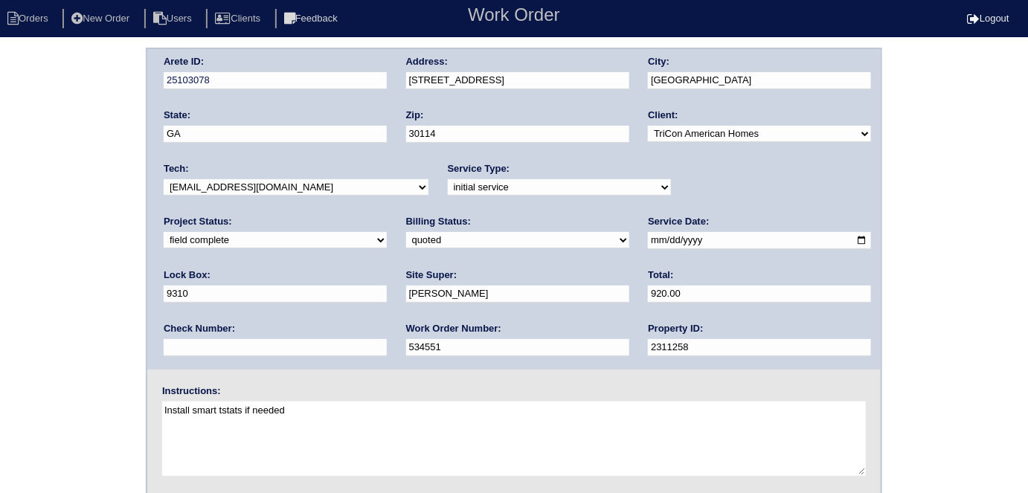
drag, startPoint x: 68, startPoint y: 244, endPoint x: 118, endPoint y: 242, distance: 50.6
click at [68, 244] on div "Arete ID: 25103078 Address: [STREET_ADDRESS] City: [GEOGRAPHIC_DATA] State: [GE…" at bounding box center [514, 349] width 1028 height 602
drag, startPoint x: 188, startPoint y: 228, endPoint x: 189, endPoint y: 237, distance: 9.0
click at [406, 229] on div "Billing Status: need to quote quoted need to invoice invoiced paid warranty pur…" at bounding box center [517, 235] width 223 height 41
click at [406, 240] on select "need to quote quoted need to invoice invoiced paid warranty purchase order need…" at bounding box center [517, 240] width 223 height 16
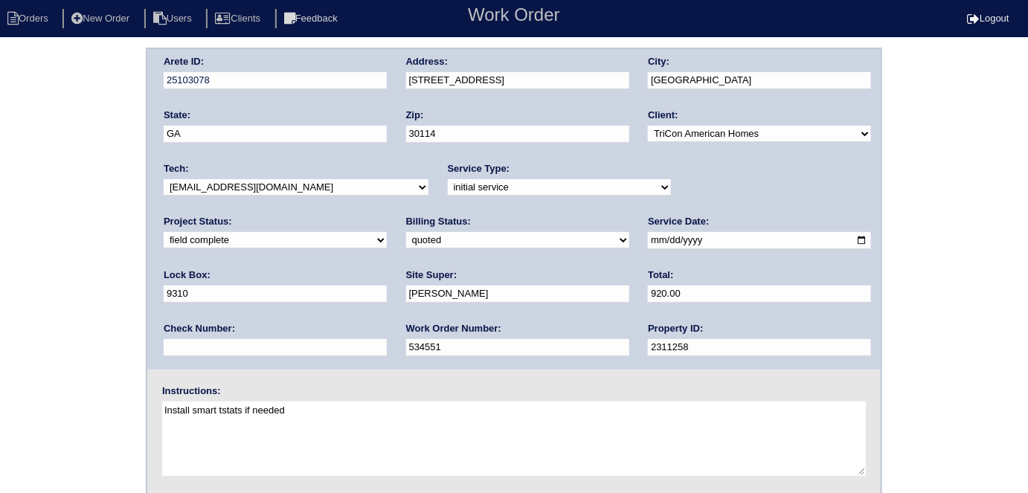
select select "need to invoice"
click at [406, 232] on select "need to quote quoted need to invoice invoiced paid warranty purchase order need…" at bounding box center [517, 240] width 223 height 16
click at [69, 316] on div "Arete ID: 25103078 Address: [STREET_ADDRESS] City: [GEOGRAPHIC_DATA] State: [GE…" at bounding box center [514, 349] width 1028 height 602
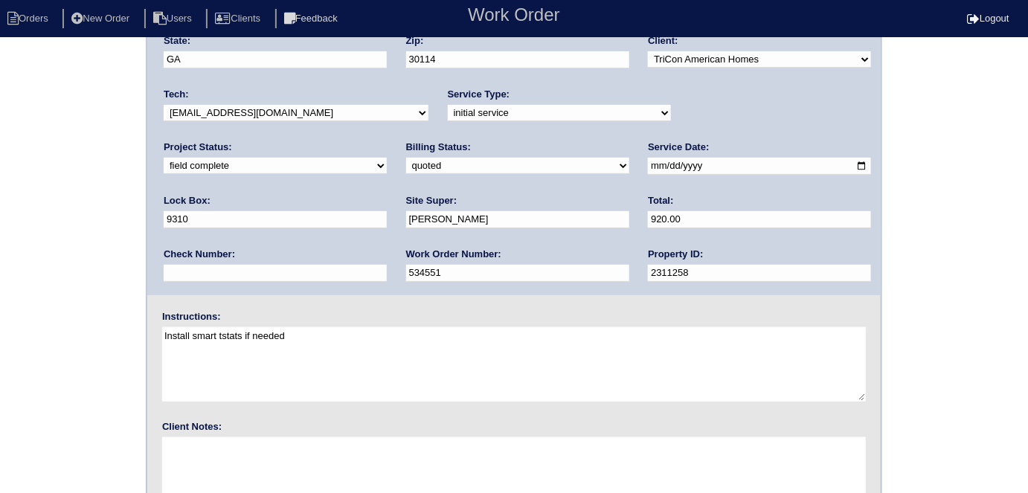
scroll to position [153, 0]
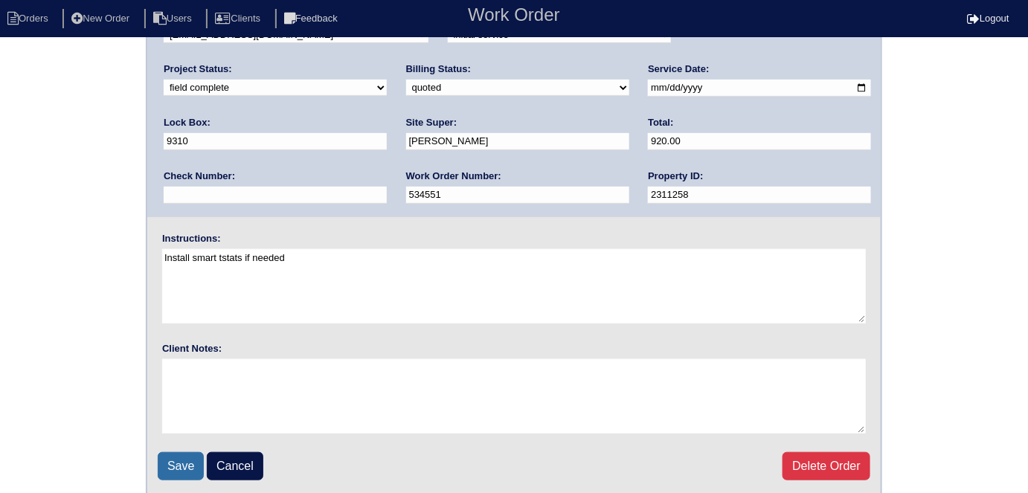
click at [182, 458] on input "Save" at bounding box center [181, 466] width 46 height 28
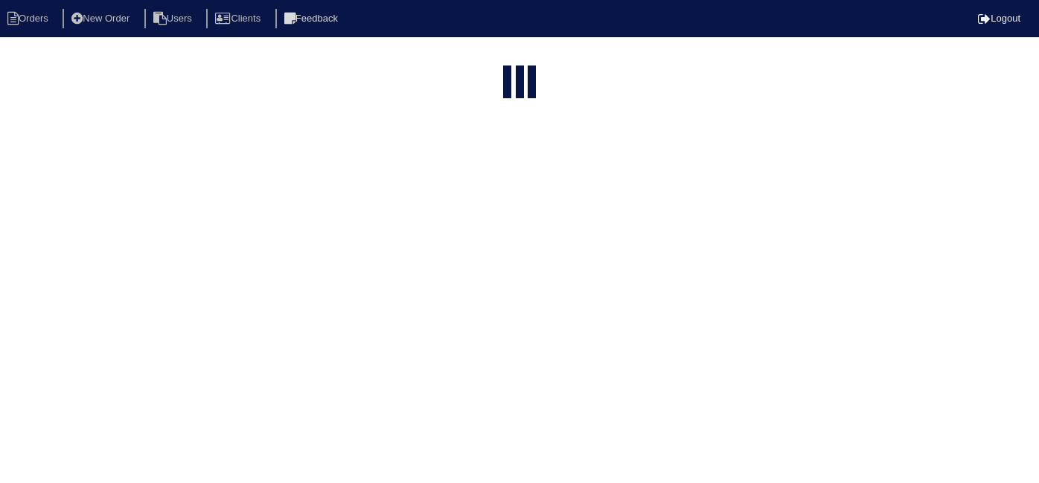
select select "15"
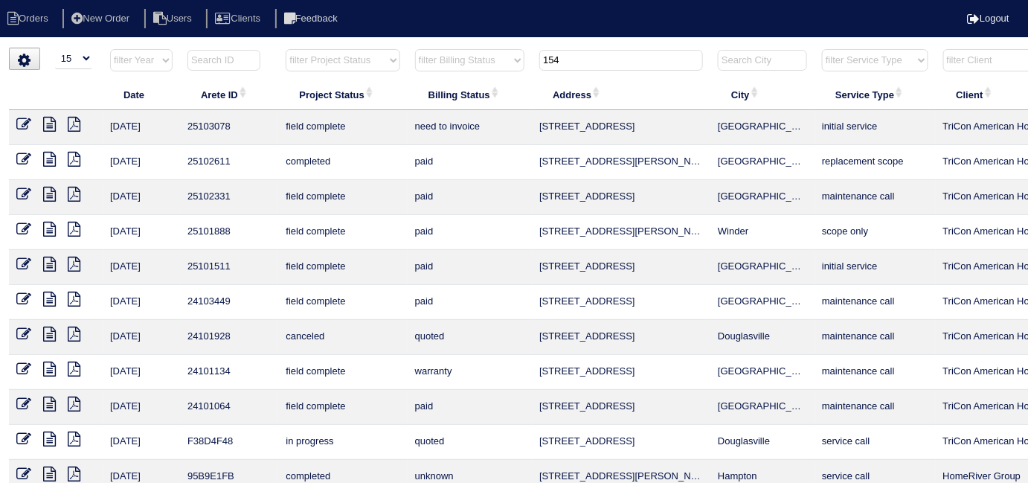
drag, startPoint x: 580, startPoint y: 68, endPoint x: 349, endPoint y: -26, distance: 249.7
click at [349, 0] on html "Orders New Order Users Clients Feedback Logout Orders New Order Users Clients M…" at bounding box center [514, 341] width 1028 height 682
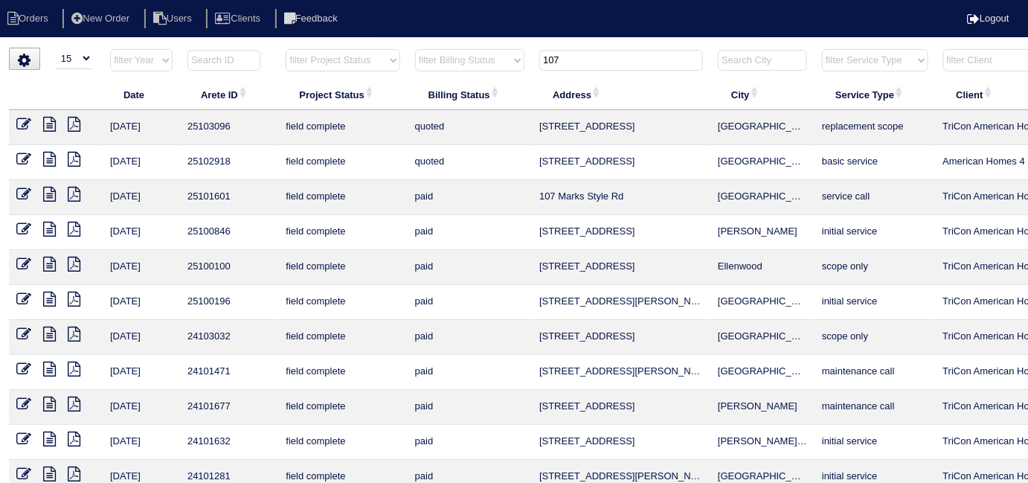
type input "107"
click at [25, 121] on icon at bounding box center [23, 124] width 15 height 15
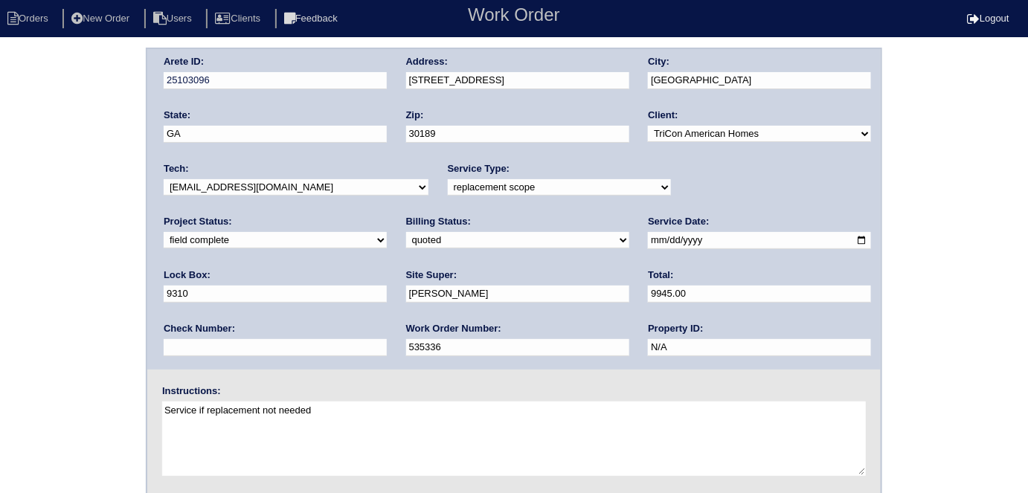
click at [406, 238] on select "need to quote quoted need to invoice invoiced paid warranty purchase order need…" at bounding box center [517, 240] width 223 height 16
select select "need to invoice"
click at [406, 232] on select "need to quote quoted need to invoice invoiced paid warranty purchase order need…" at bounding box center [517, 240] width 223 height 16
click at [387, 232] on select "new order assigned in progress field complete need to schedule admin review arc…" at bounding box center [275, 240] width 223 height 16
select select "need to schedule"
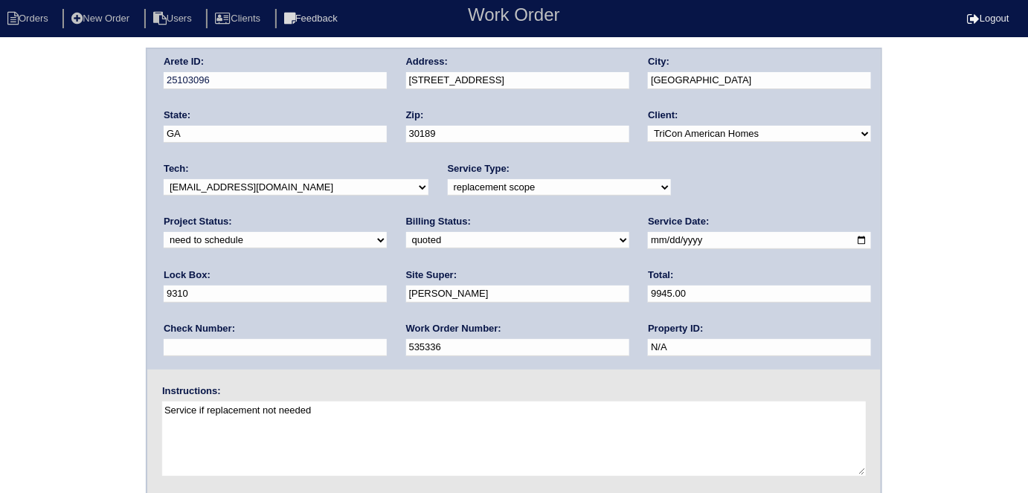
click at [387, 232] on select "new order assigned in progress field complete need to schedule admin review arc…" at bounding box center [275, 240] width 223 height 16
click at [648, 240] on input "2025-08-21" at bounding box center [759, 240] width 223 height 17
type input "2025-08-23"
click at [59, 342] on div "Arete ID: 25103096 Address: 107 Hearthstone Walk City: Woodstock State: GA Zip:…" at bounding box center [514, 349] width 1028 height 602
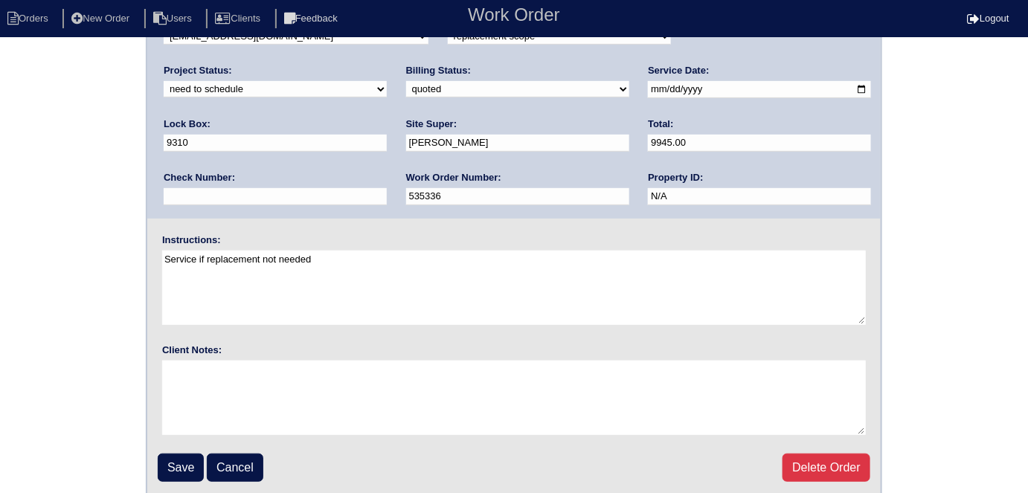
scroll to position [153, 0]
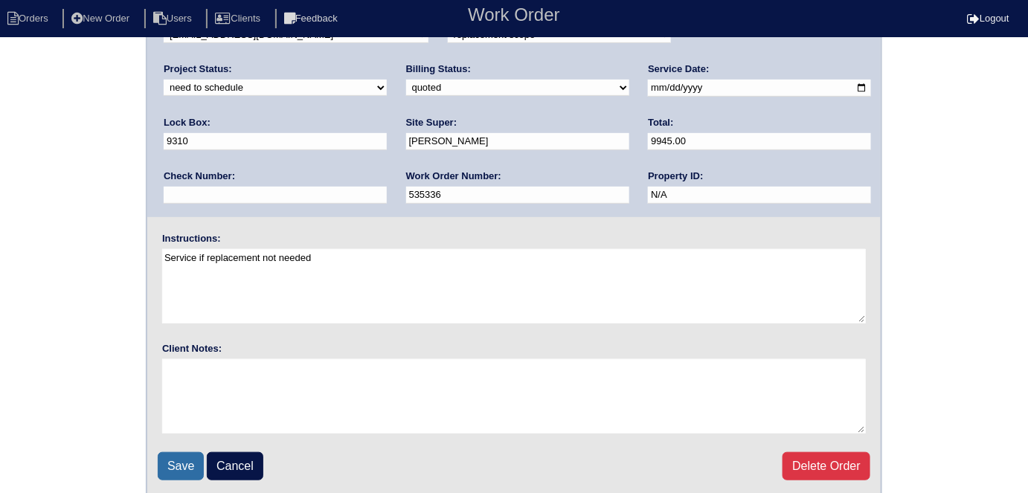
click at [188, 453] on input "Save" at bounding box center [181, 466] width 46 height 28
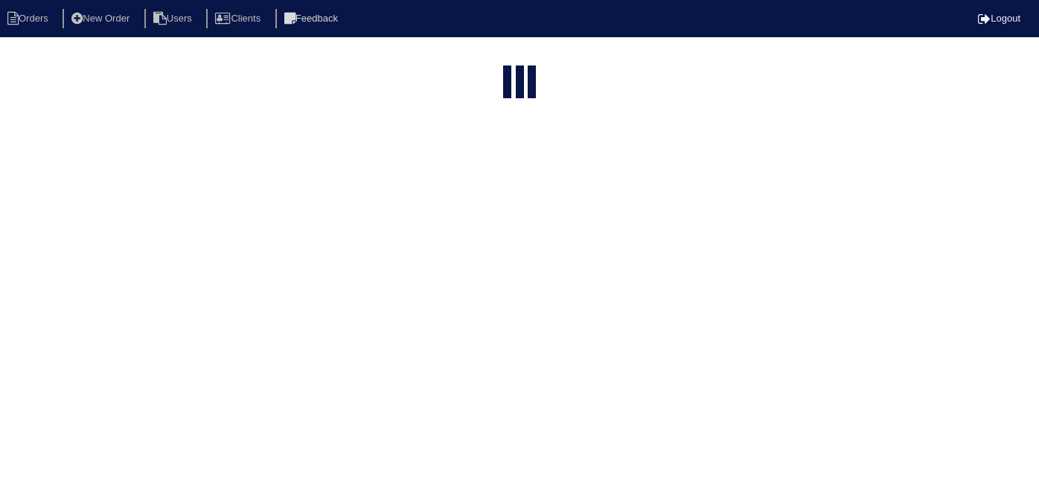
select select "15"
type input "107"
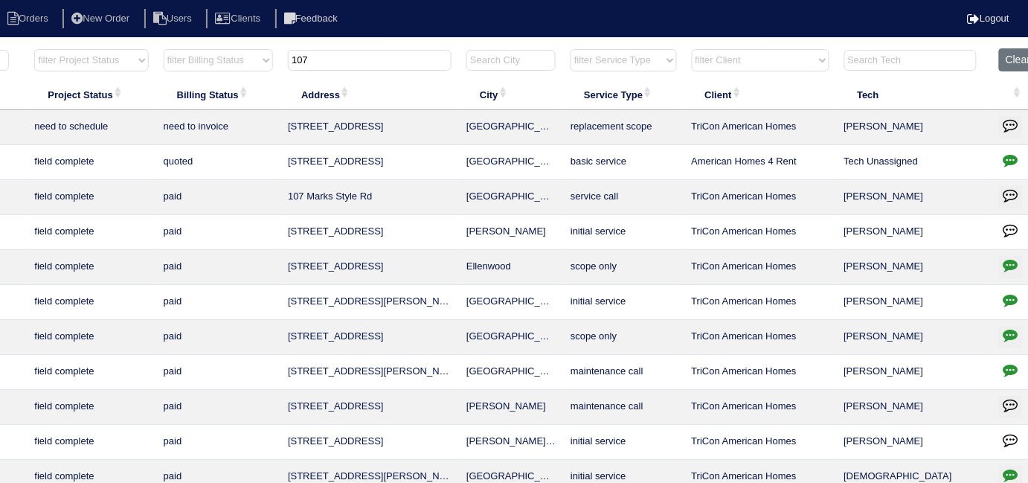
scroll to position [0, 269]
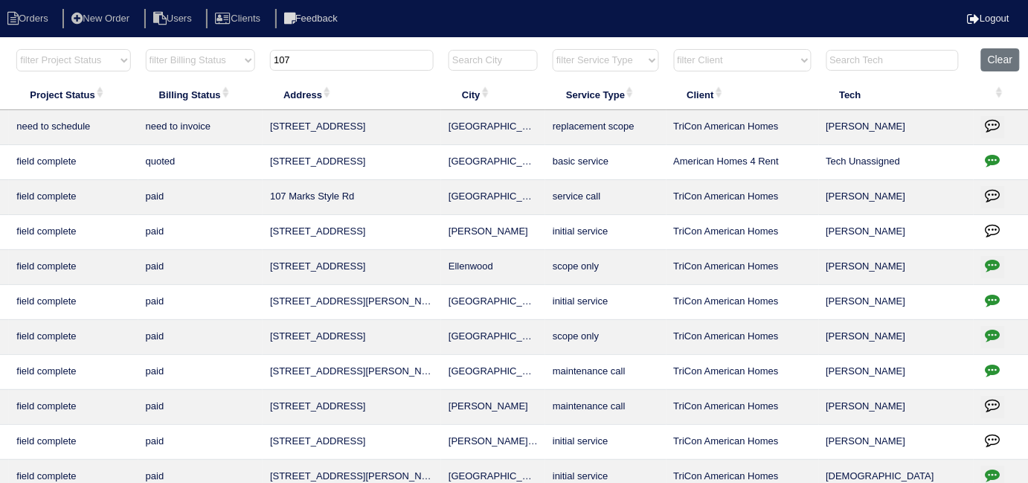
click at [986, 124] on icon "button" at bounding box center [993, 125] width 15 height 15
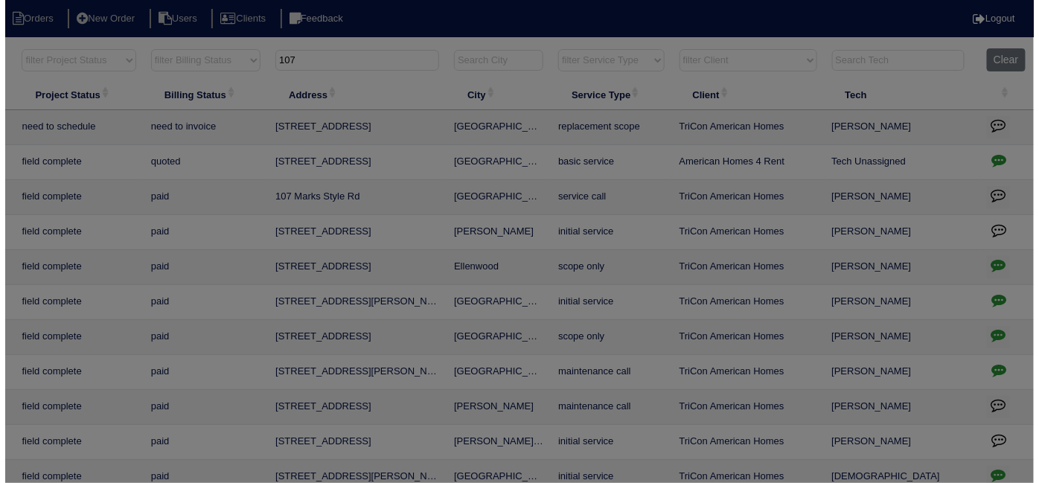
scroll to position [0, 259]
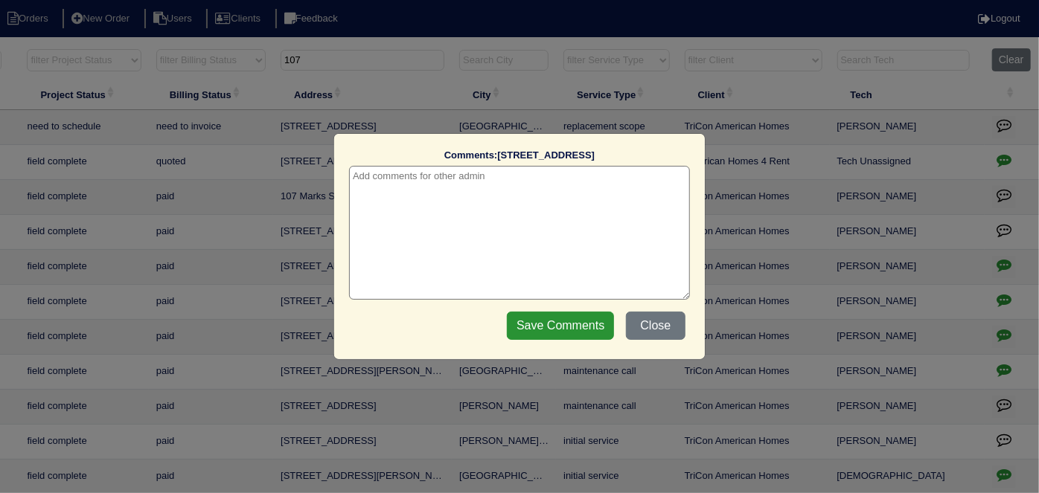
click at [420, 199] on textarea at bounding box center [519, 233] width 341 height 134
paste textarea "Replacement x 2"
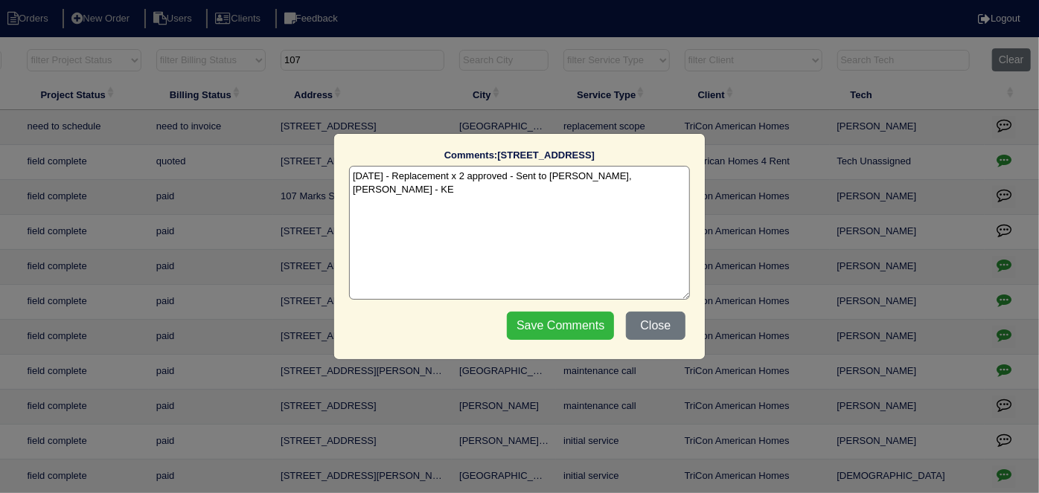
type textarea "8/23/25 - Replacement x 2 approved - Sent to Dan, Payton, Reeca - KE"
click at [529, 326] on input "Save Comments" at bounding box center [560, 326] width 107 height 28
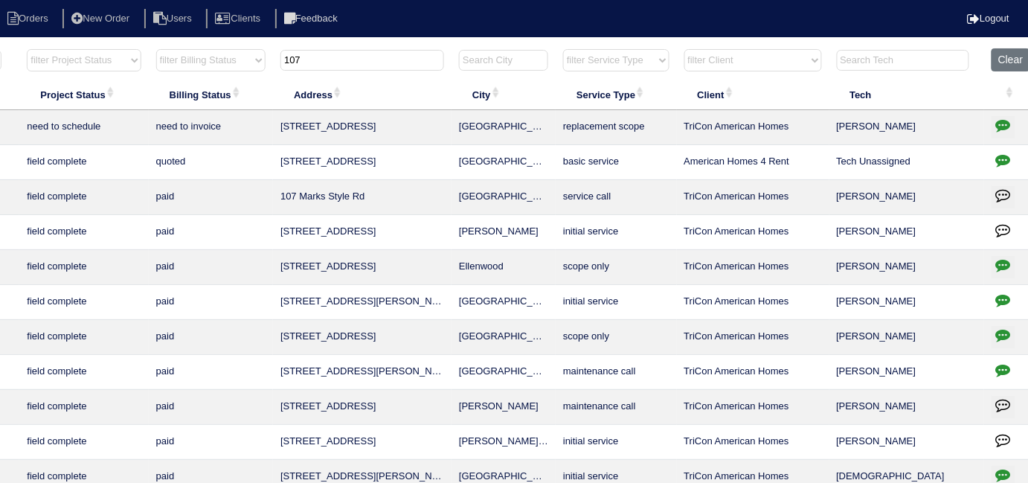
drag, startPoint x: 369, startPoint y: 59, endPoint x: 280, endPoint y: 50, distance: 89.7
click at [280, 50] on th "107" at bounding box center [362, 63] width 179 height 31
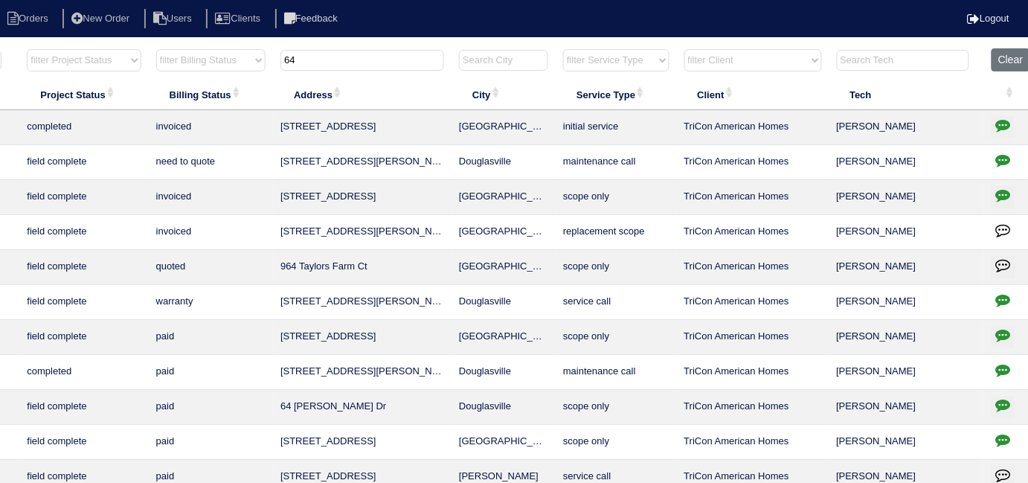
type input "64"
drag, startPoint x: 345, startPoint y: 67, endPoint x: 176, endPoint y: 45, distance: 170.3
click at [228, 54] on tr "filter Year -- Any Year -- 2025 2024 2023 2022 2021 2020 2019 filter Project St…" at bounding box center [395, 63] width 1290 height 31
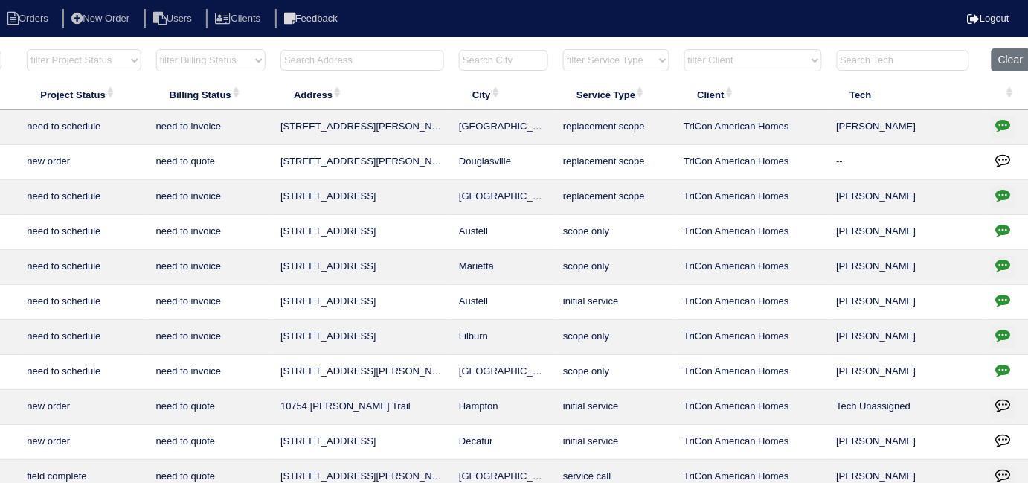
click at [335, 50] on input "text" at bounding box center [363, 60] width 164 height 21
click at [344, 61] on input "text" at bounding box center [363, 60] width 164 height 21
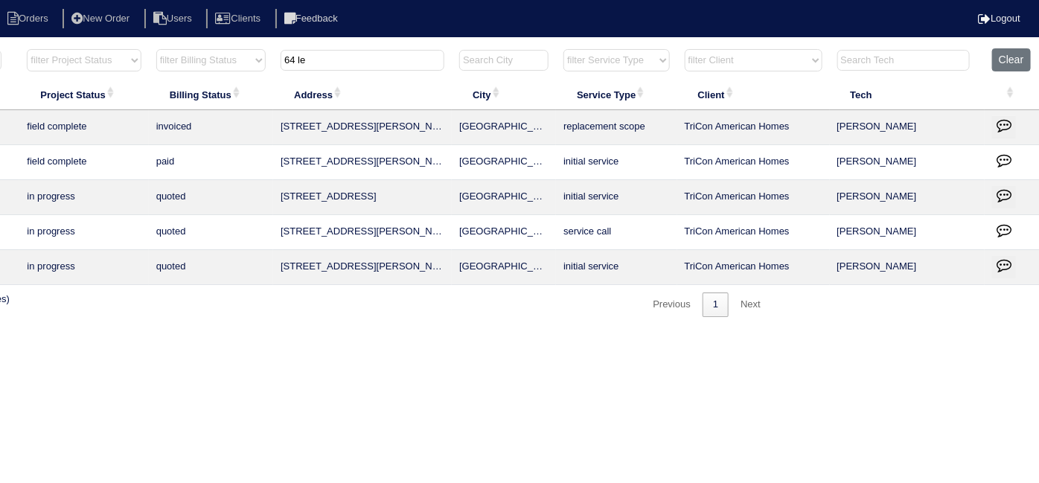
scroll to position [0, 0]
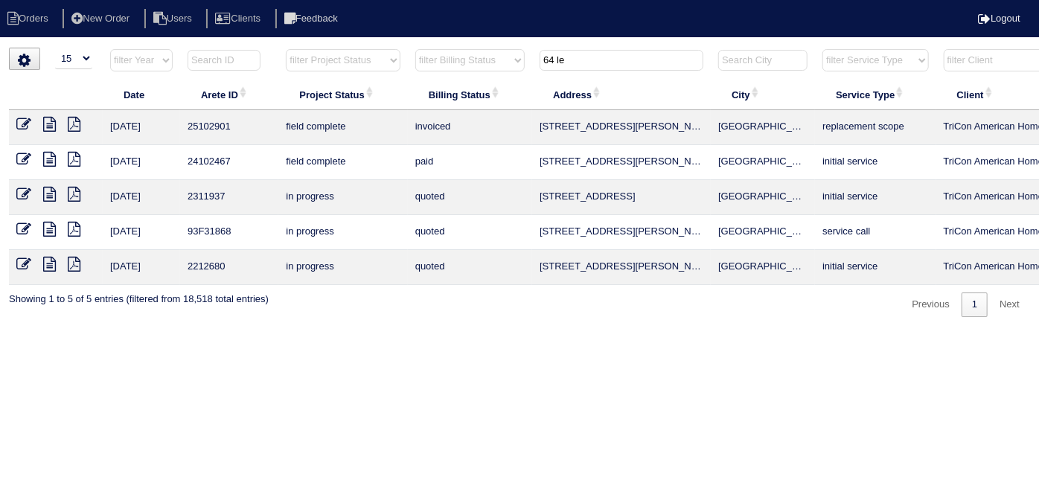
type input "64 le"
click at [54, 126] on icon at bounding box center [49, 124] width 13 height 15
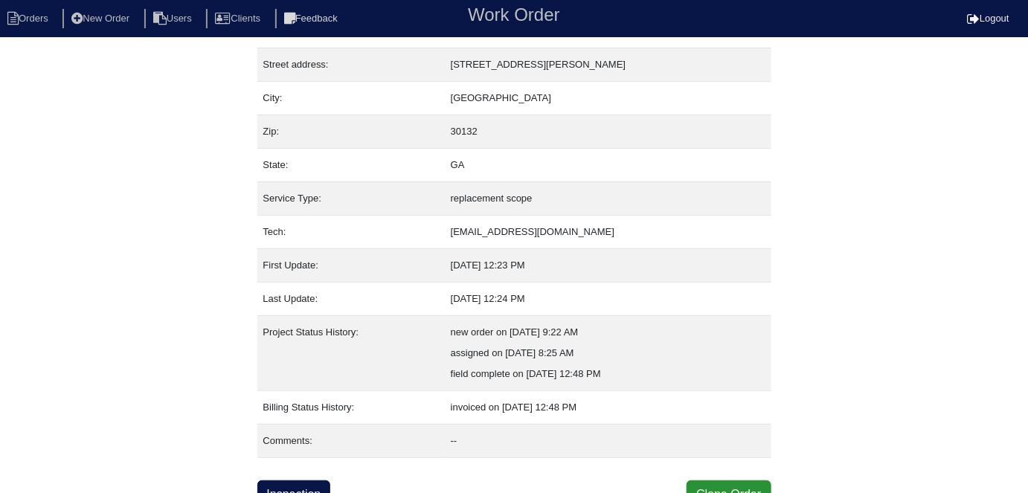
scroll to position [78, 0]
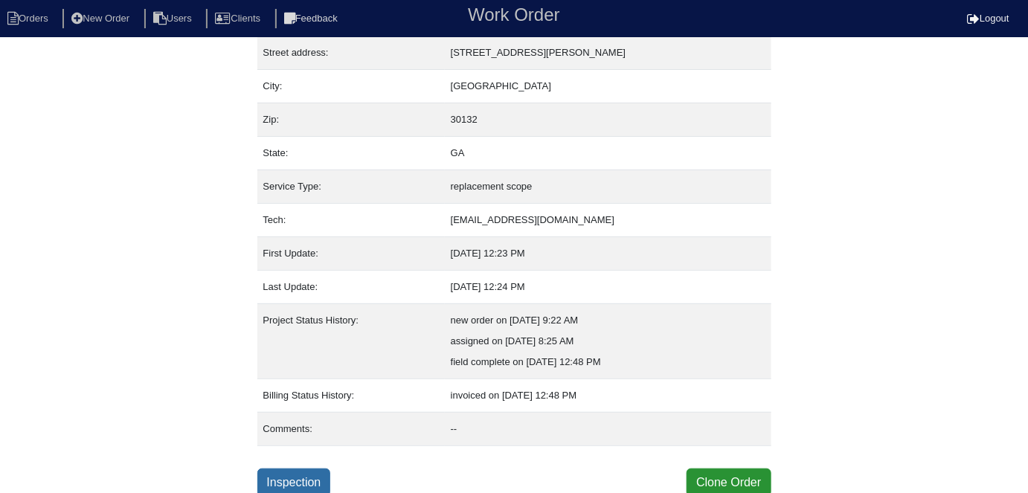
click at [327, 477] on link "Inspection" at bounding box center [294, 483] width 74 height 28
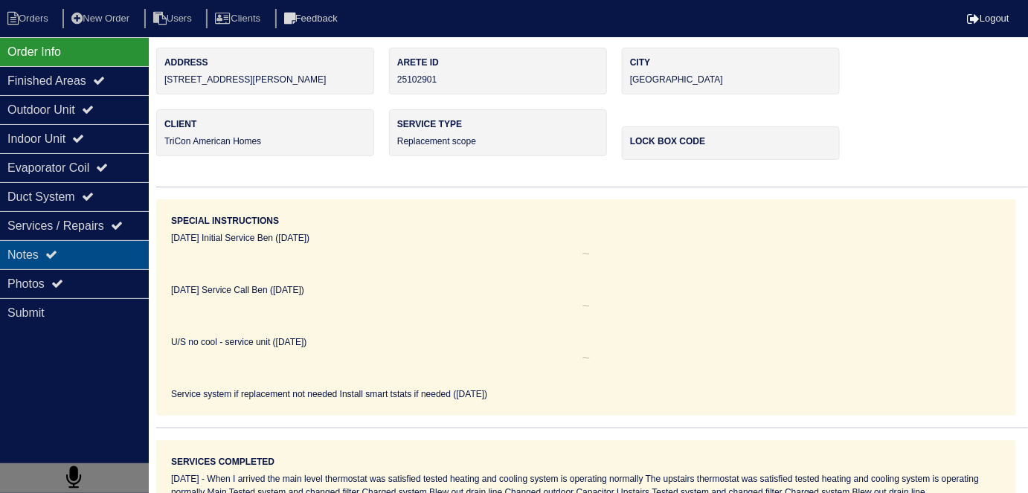
click at [63, 260] on div "Notes" at bounding box center [74, 254] width 149 height 29
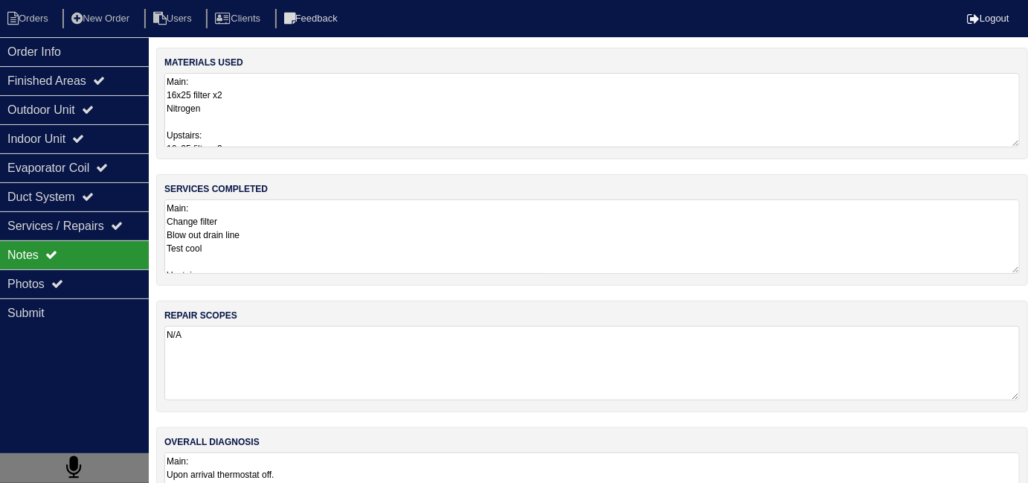
click at [330, 260] on textarea "Main: Change filter Blow out drain line Test cool Upstairs: Change filter Blow …" at bounding box center [592, 236] width 856 height 74
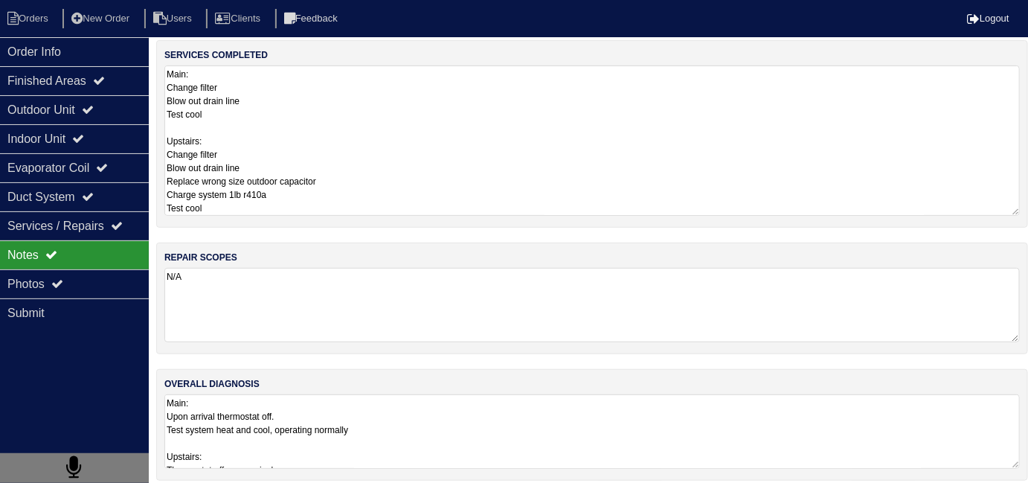
scroll to position [142, 0]
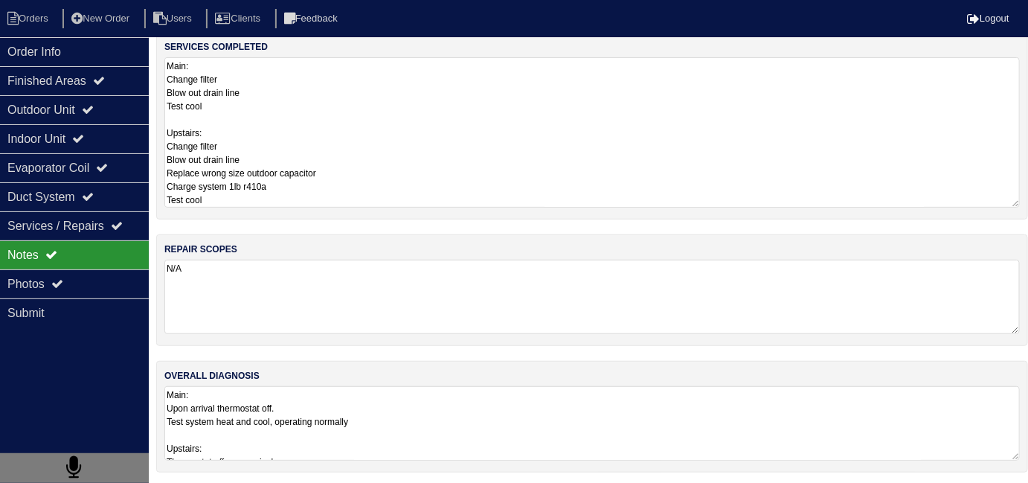
click at [449, 459] on div "overall diagnosis Main: Upon arrival thermostat off. Test system heat and cool,…" at bounding box center [592, 417] width 872 height 112
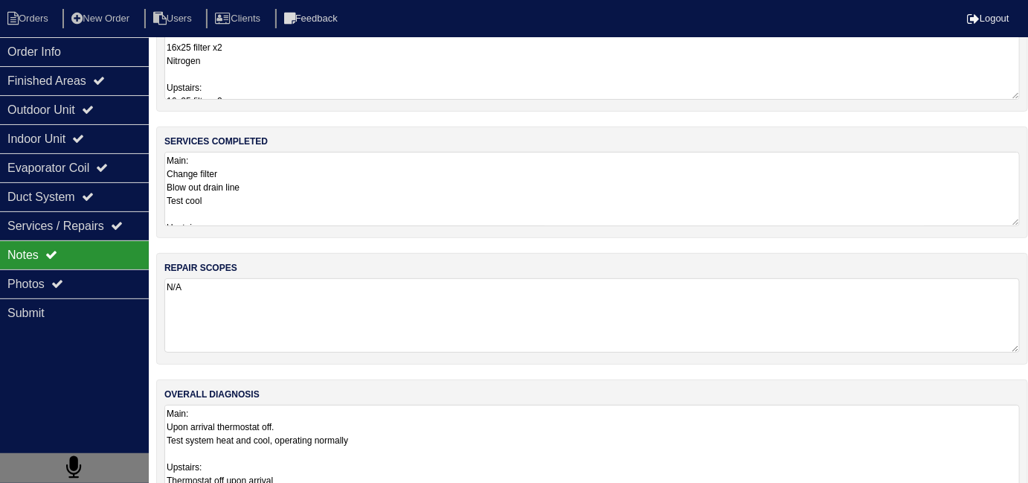
scroll to position [47, 0]
click at [430, 199] on textarea "Main: Change filter Blow out drain line Test cool Upstairs: Change filter Blow …" at bounding box center [592, 190] width 856 height 74
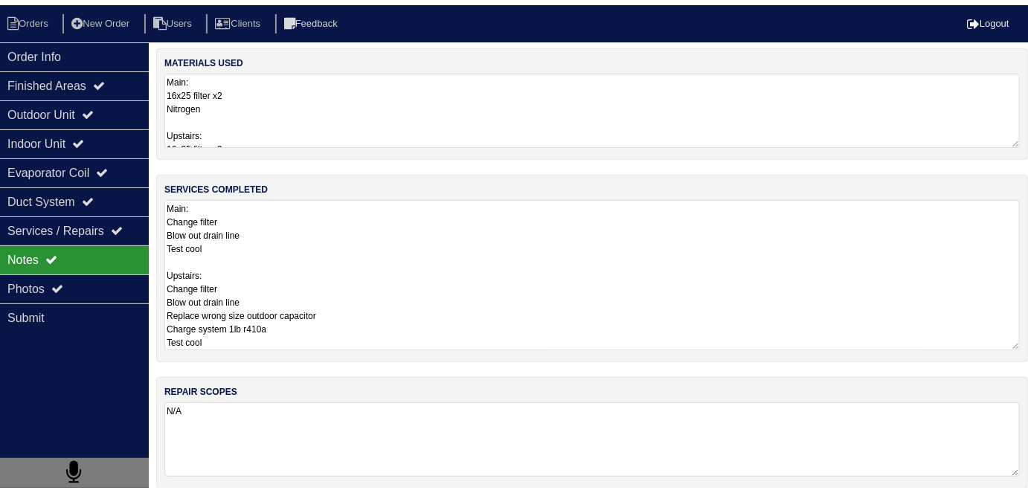
scroll to position [0, 0]
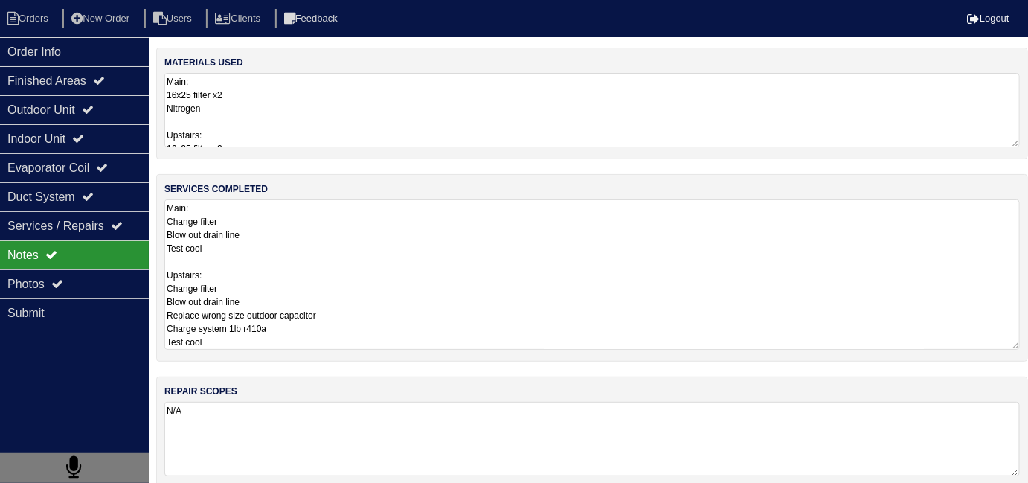
click at [371, 133] on textarea "Main: 16x25 filter x2 Nitrogen Upstairs: 16x25 filter x2 Nitrogen R410a-1lb 40+…" at bounding box center [592, 110] width 856 height 74
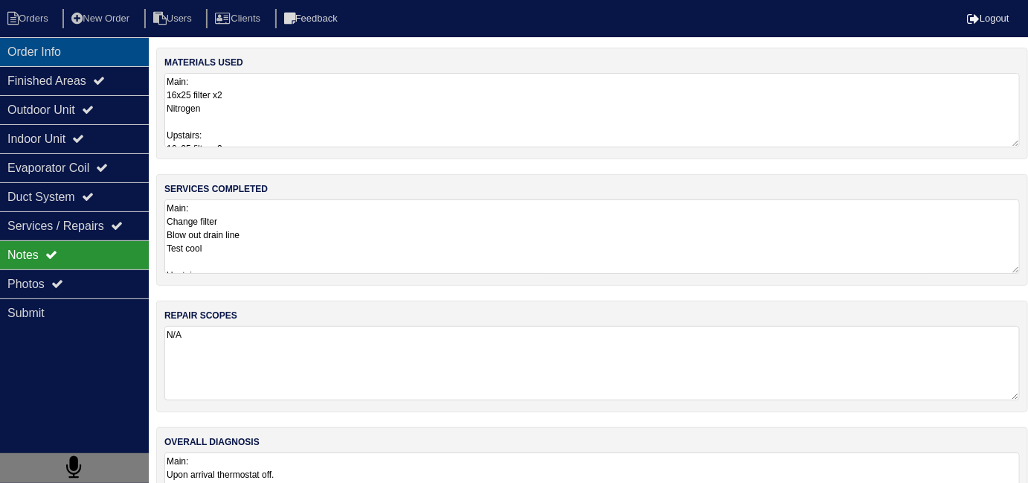
click at [42, 56] on div "Order Info" at bounding box center [74, 51] width 149 height 29
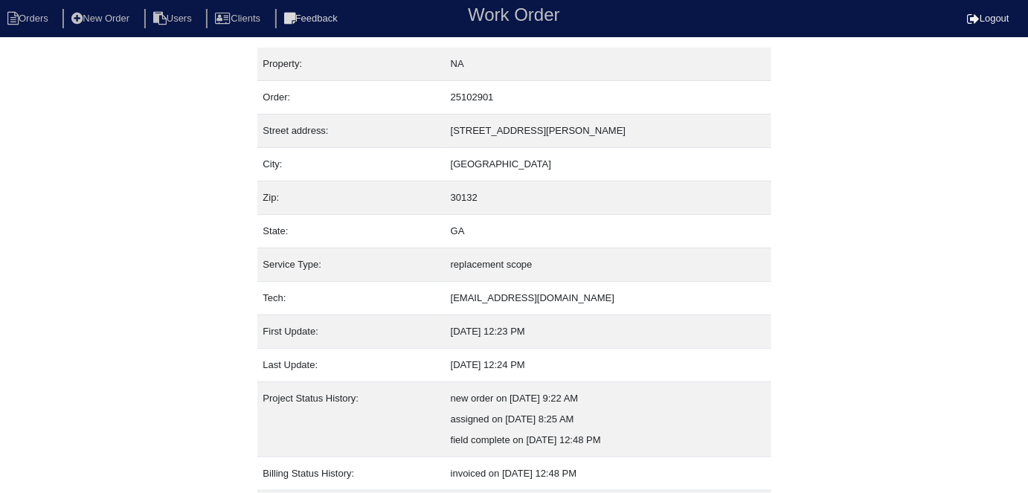
scroll to position [78, 0]
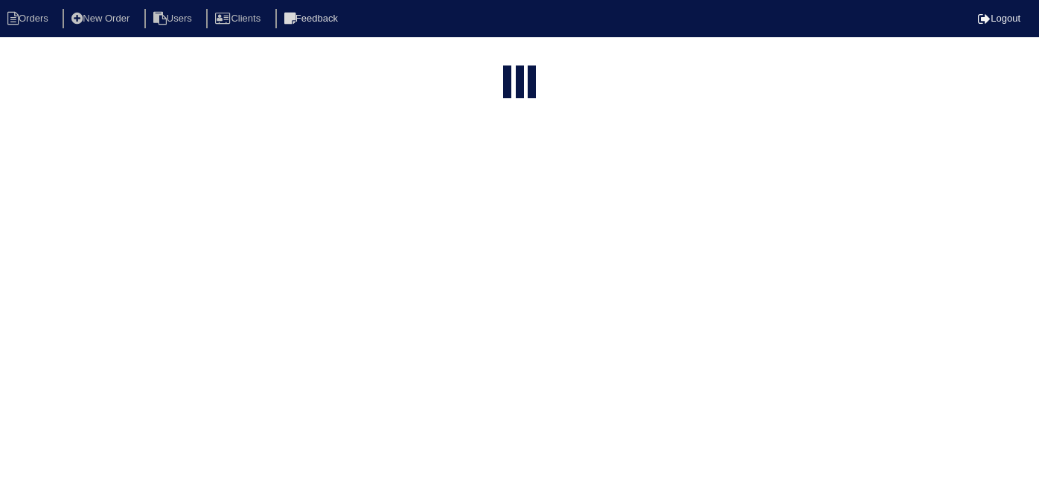
select select "15"
type input "64 le"
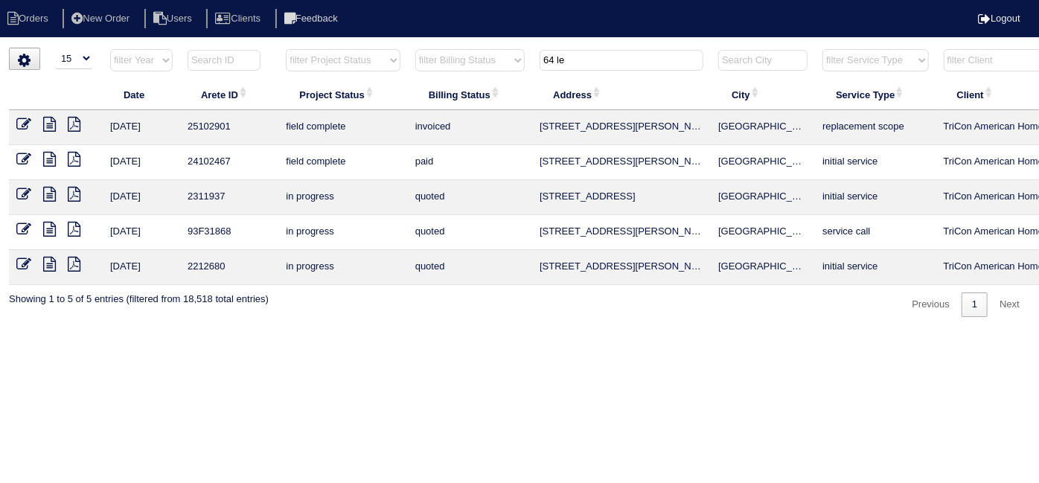
drag, startPoint x: 602, startPoint y: 57, endPoint x: 507, endPoint y: 57, distance: 94.5
click at [507, 57] on tr "filter Year -- Any Year -- 2025 2024 2023 2022 2021 2020 2019 filter Project St…" at bounding box center [654, 63] width 1290 height 31
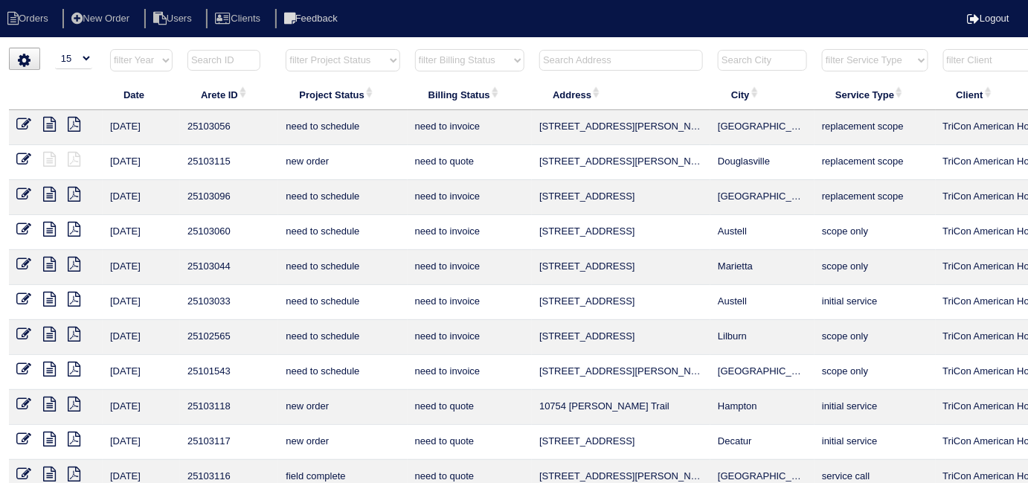
click at [567, 45] on html "Orders New Order Users Clients Feedback Logout Orders New Order Users Clients M…" at bounding box center [514, 341] width 1028 height 682
click at [567, 56] on input "text" at bounding box center [621, 60] width 164 height 21
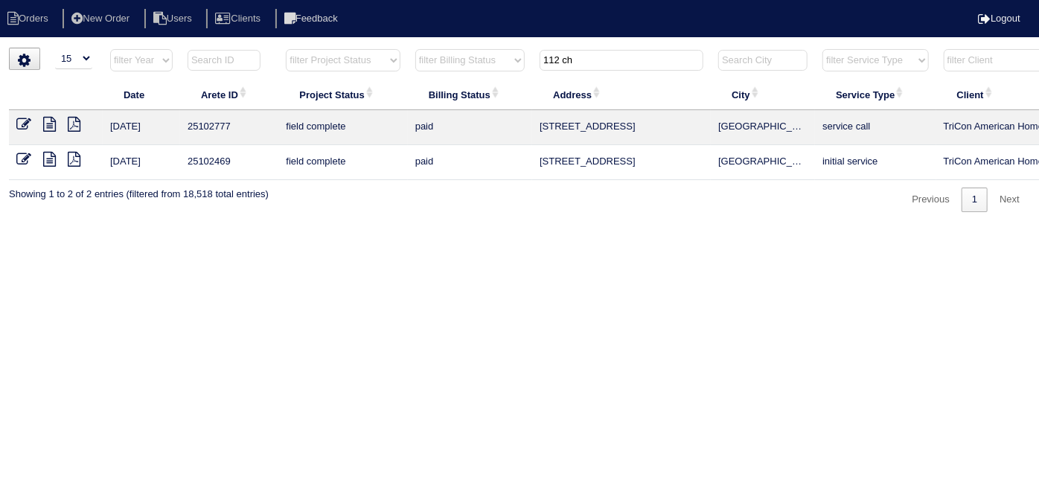
type input "112 ch"
click at [51, 125] on icon at bounding box center [49, 124] width 13 height 15
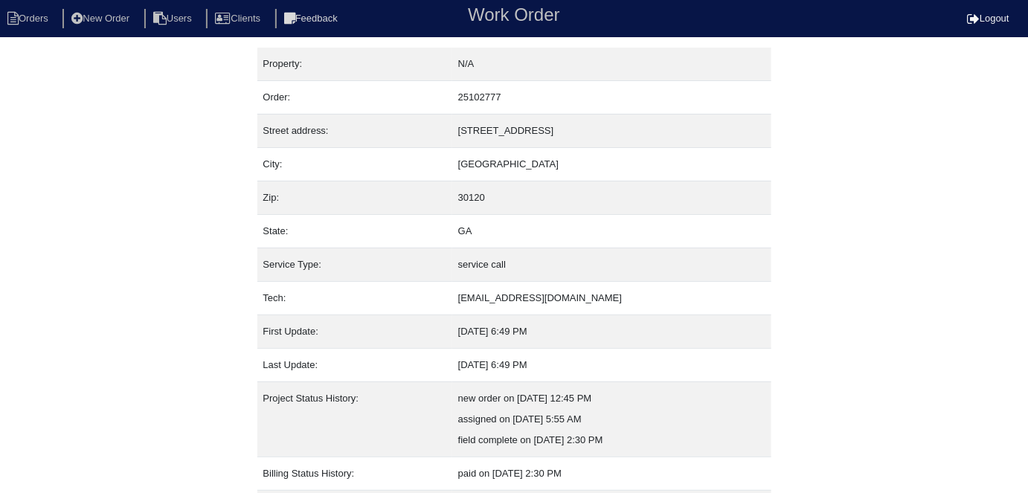
click at [64, 179] on div "Property: N/A Order: 25102777 Street address: [STREET_ADDRESS] City: [GEOGRAPHI…" at bounding box center [514, 312] width 1028 height 528
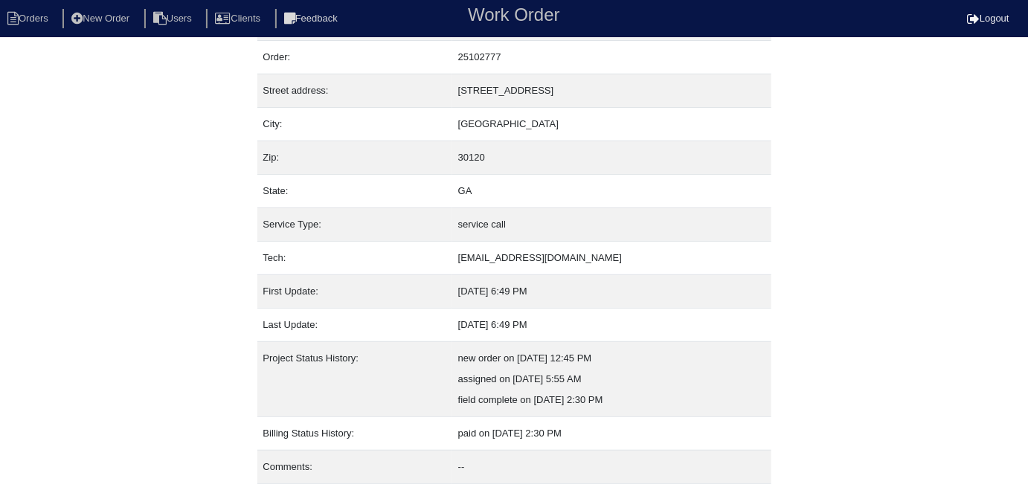
scroll to position [78, 0]
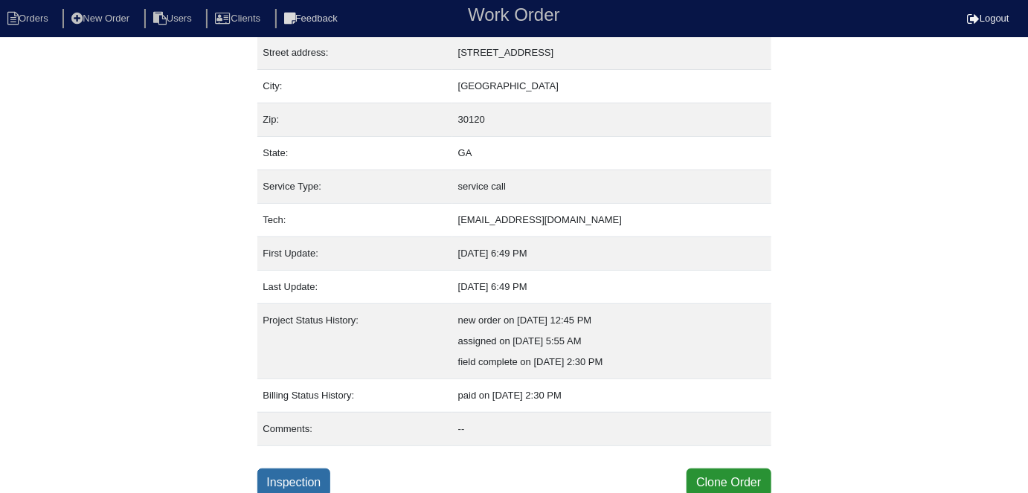
click at [324, 475] on link "Inspection" at bounding box center [294, 483] width 74 height 28
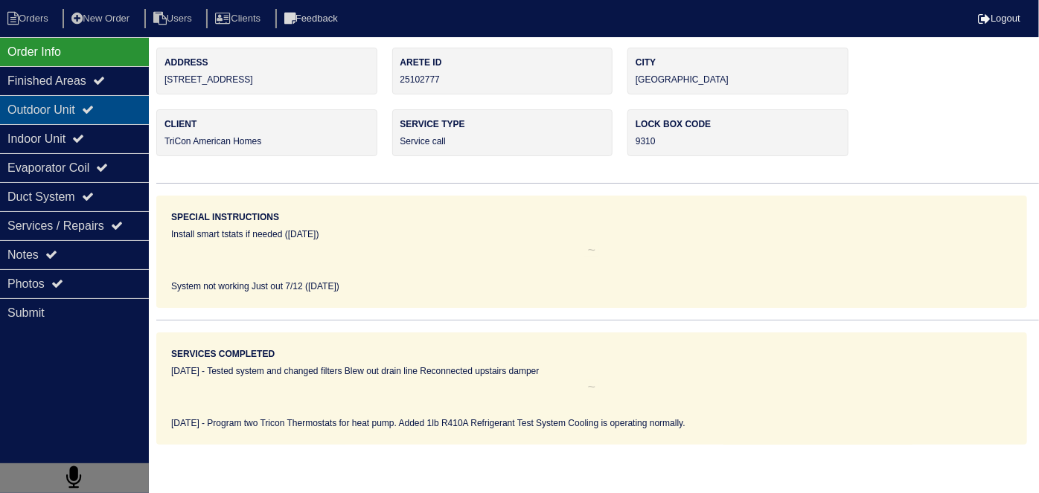
click at [83, 119] on div "Outdoor Unit" at bounding box center [74, 109] width 149 height 29
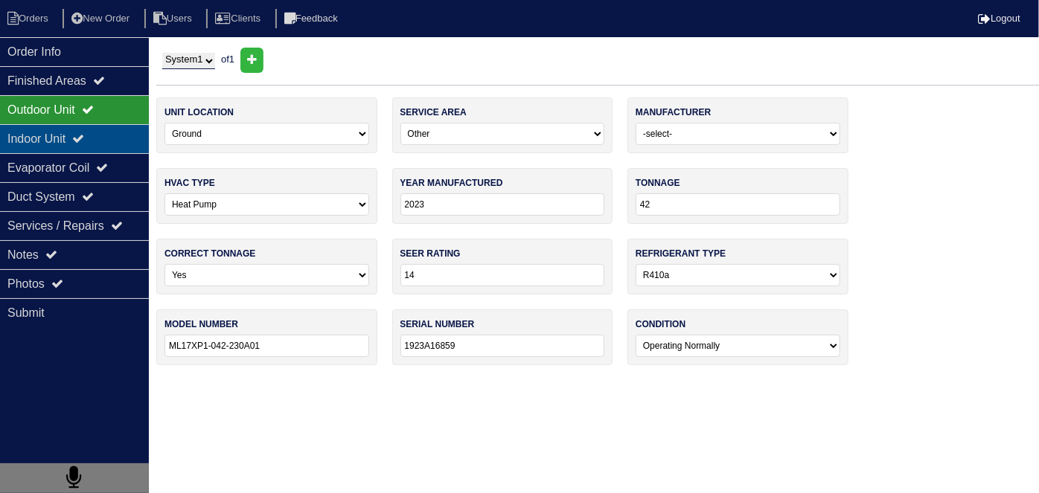
click at [83, 135] on icon at bounding box center [78, 138] width 12 height 12
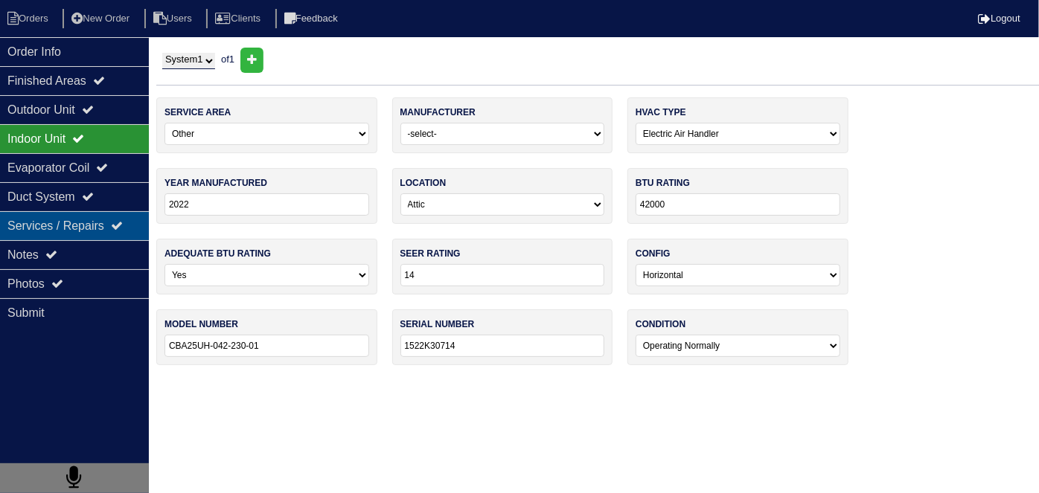
click at [89, 234] on div "Services / Repairs" at bounding box center [74, 225] width 149 height 29
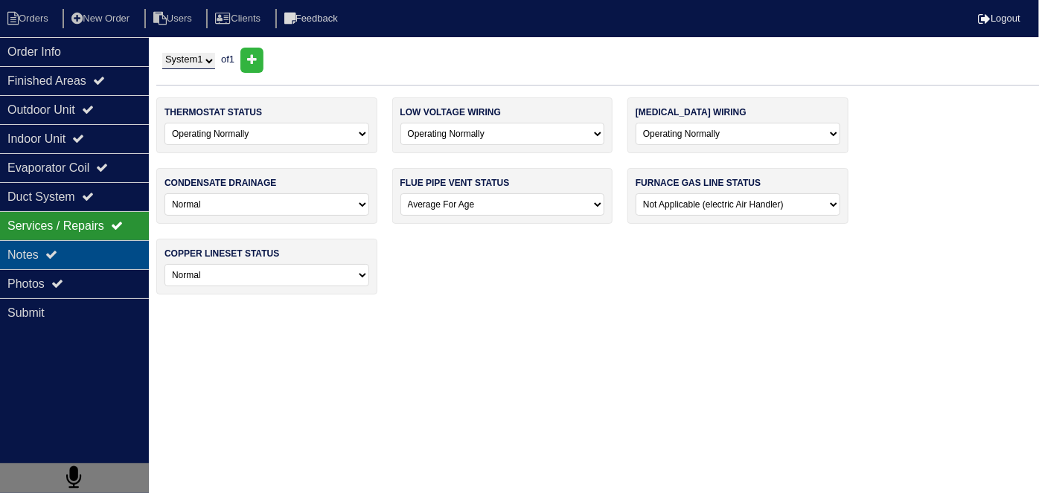
click at [89, 240] on div "Notes" at bounding box center [74, 254] width 149 height 29
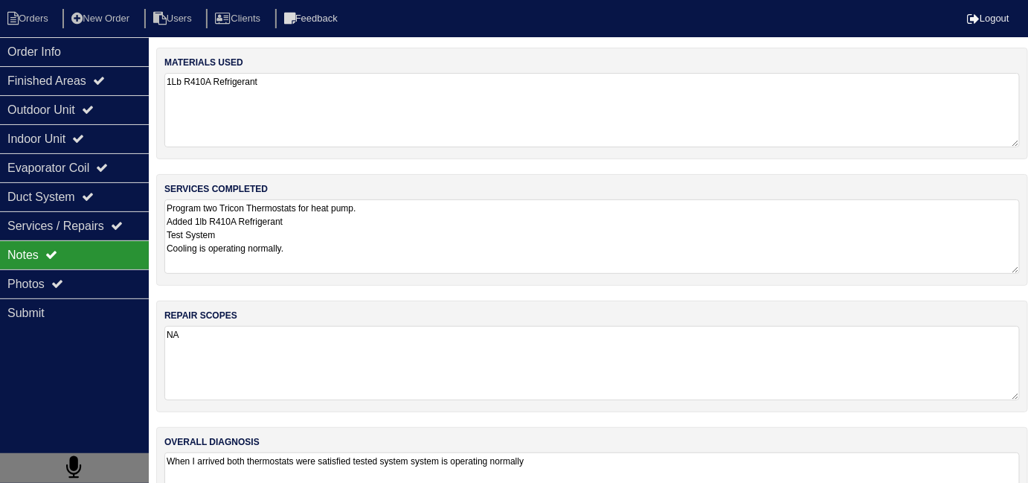
click at [444, 249] on textarea "Program two Tricon Thermostats for heat pump. Added 1lb R410A Refrigerant Test …" at bounding box center [592, 236] width 856 height 74
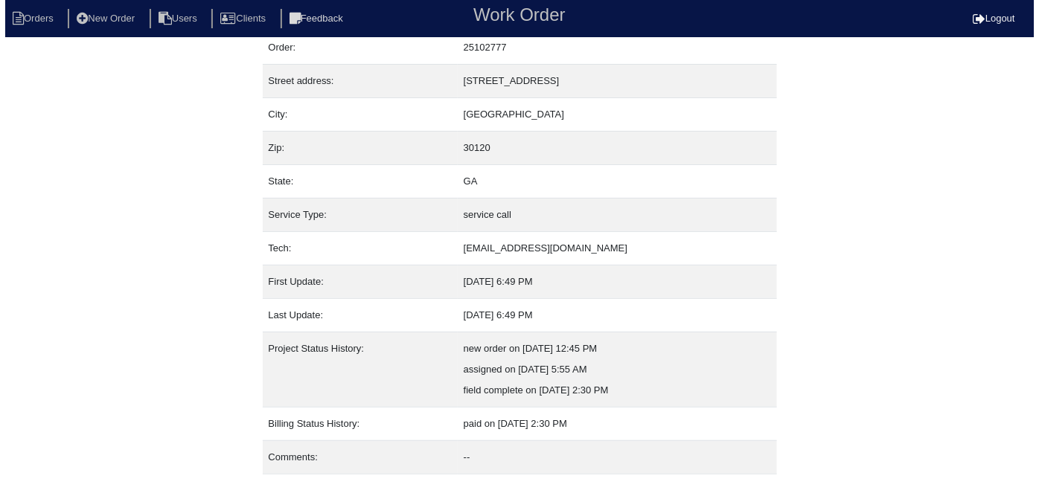
scroll to position [78, 0]
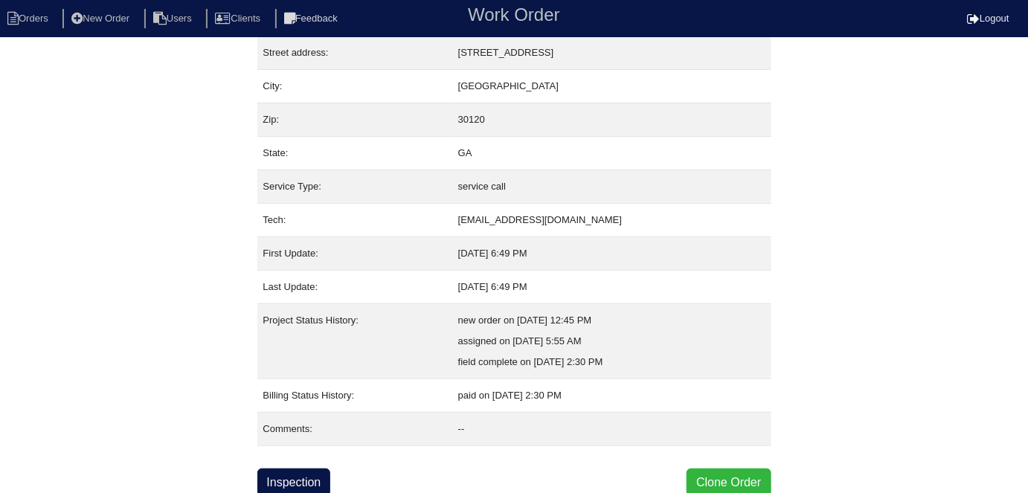
click at [716, 487] on button "Clone Order" at bounding box center [729, 483] width 84 height 28
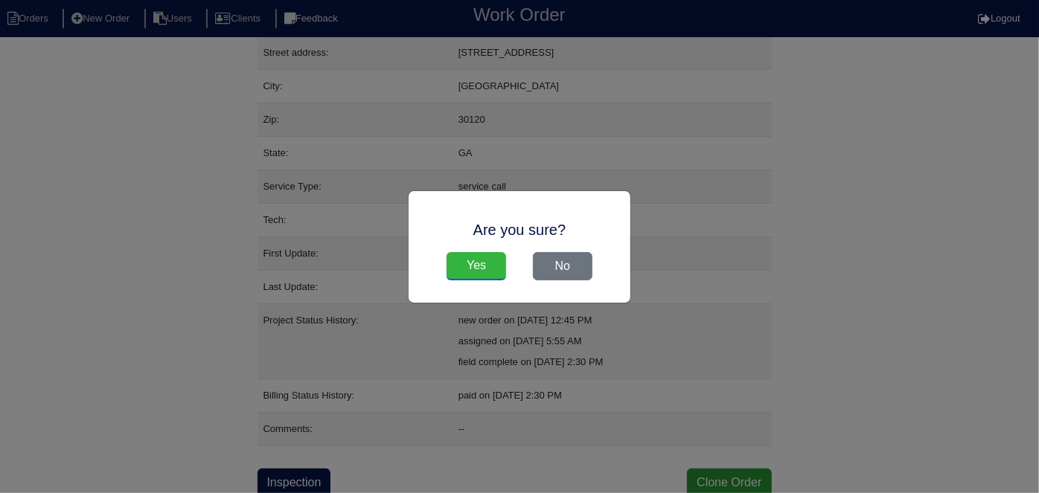
click at [482, 271] on input "Yes" at bounding box center [476, 266] width 60 height 28
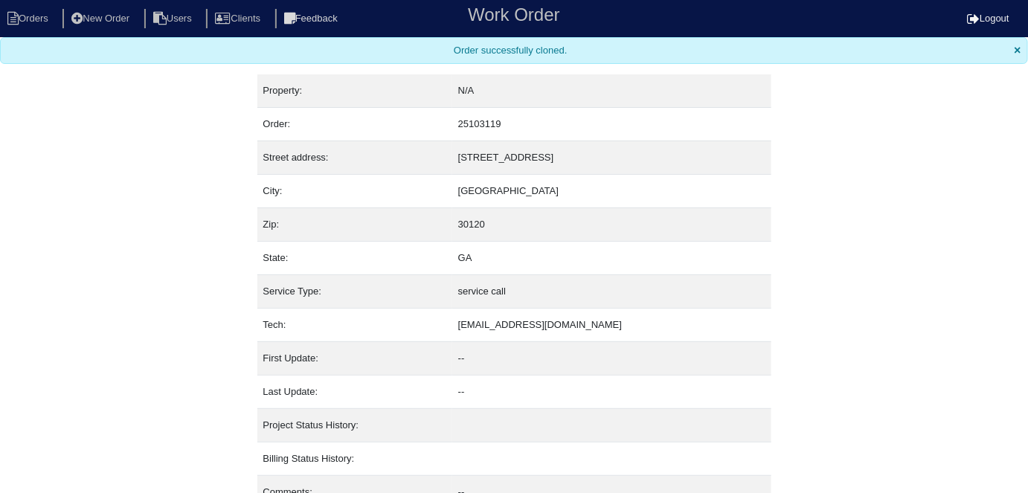
click at [45, 29] on nav "Orders New Order Users Clients Feedback Work Order Logout" at bounding box center [514, 18] width 1028 height 37
click at [39, 19] on li "Orders" at bounding box center [30, 19] width 60 height 20
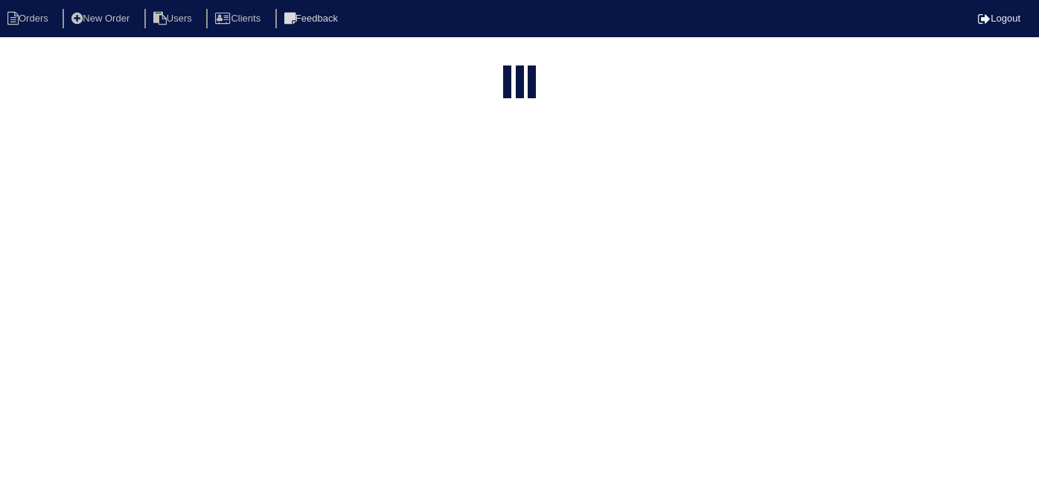
select select "15"
type input "112 ch"
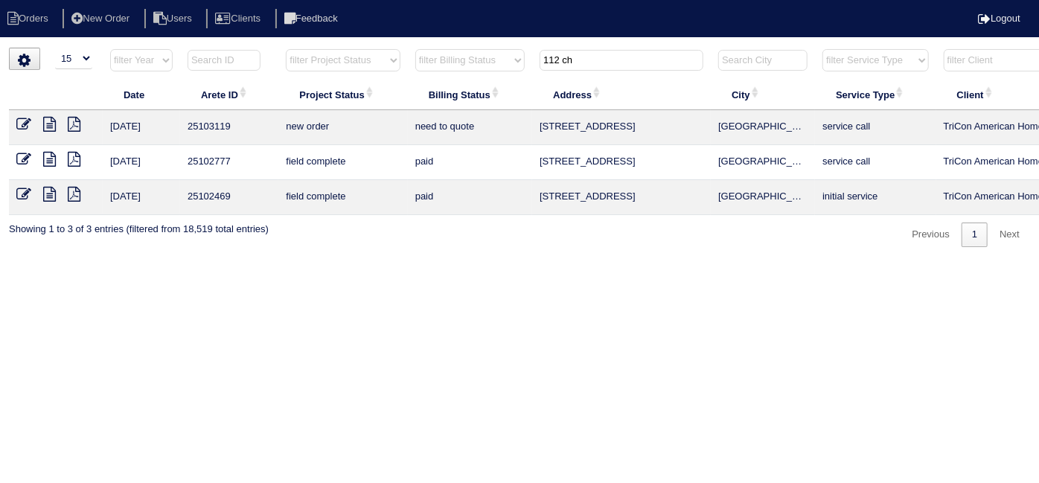
click at [16, 119] on icon at bounding box center [23, 124] width 15 height 15
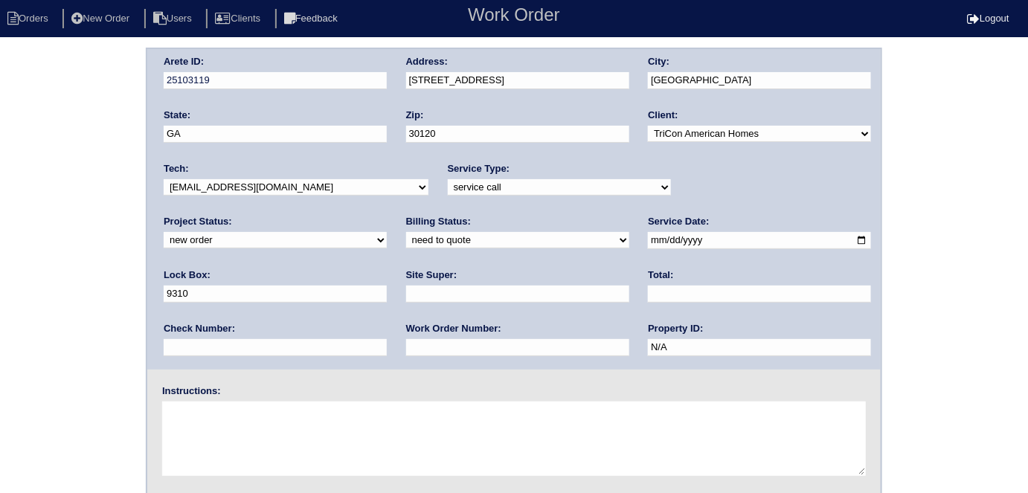
click at [406, 296] on input "text" at bounding box center [517, 294] width 223 height 17
type input "n"
type input "[PERSON_NAME]"
click at [263, 431] on textarea at bounding box center [514, 439] width 704 height 74
type textarea "Drain pan full of water 616-460-5251"
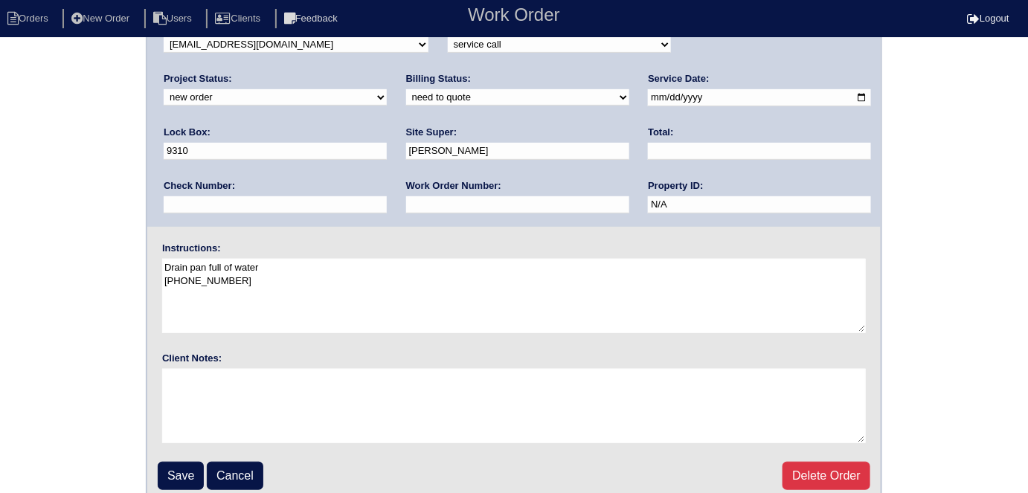
scroll to position [153, 0]
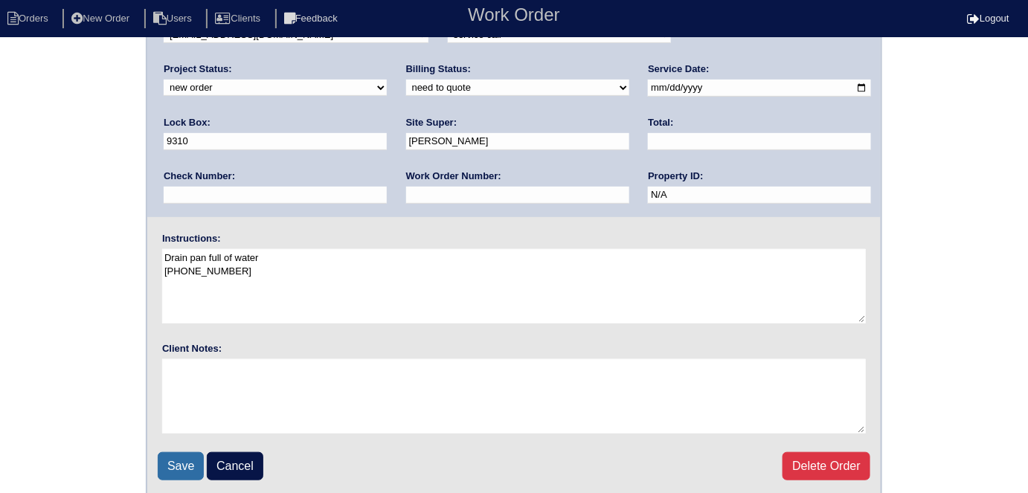
click at [168, 458] on input "Save" at bounding box center [181, 466] width 46 height 28
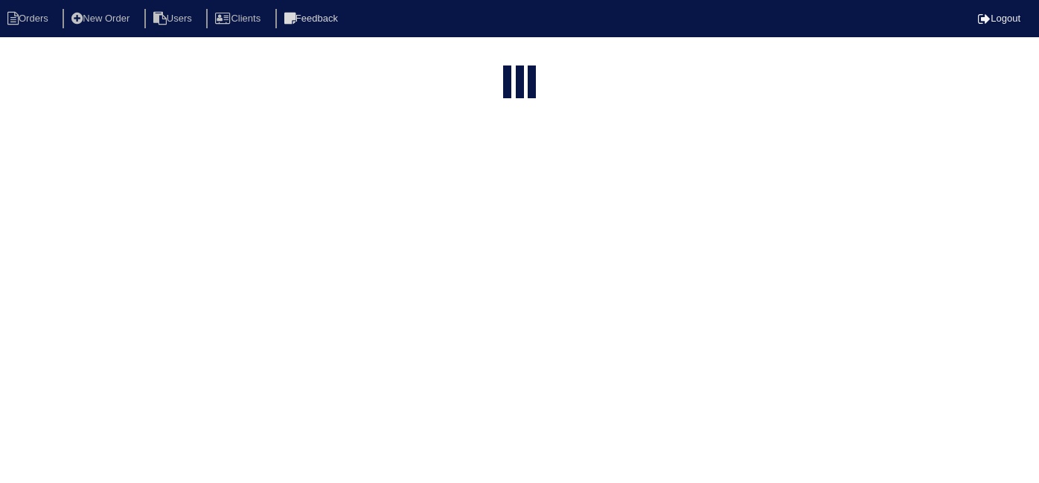
select select "15"
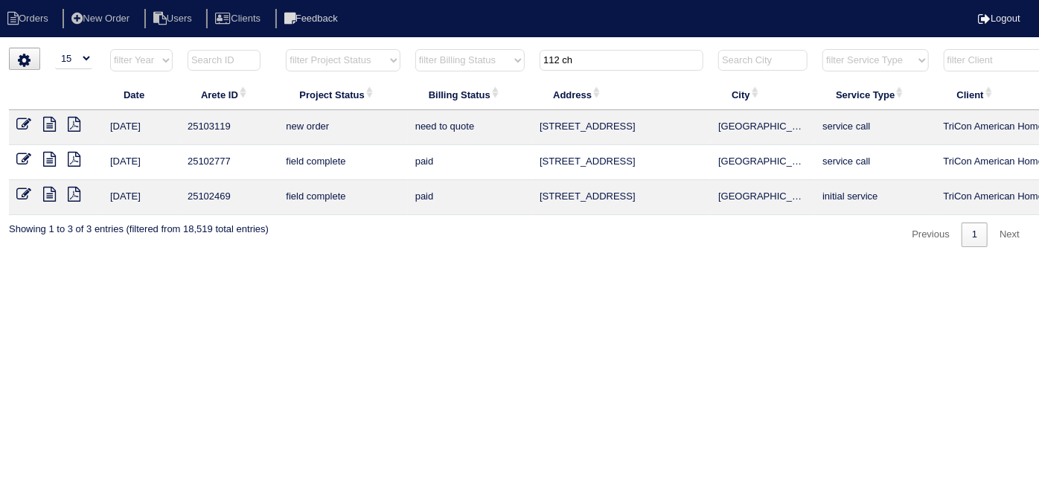
drag, startPoint x: 609, startPoint y: 68, endPoint x: 539, endPoint y: 61, distance: 70.3
click at [539, 61] on th "112 ch" at bounding box center [621, 63] width 179 height 31
click at [631, 63] on input "112 ch" at bounding box center [621, 60] width 164 height 21
drag, startPoint x: 628, startPoint y: 61, endPoint x: 464, endPoint y: 22, distance: 168.4
click at [472, 48] on body "Orders New Order Users Clients Feedback Logout Orders New Order Users Clients M…" at bounding box center [519, 147] width 1039 height 199
